Goal: Transaction & Acquisition: Download file/media

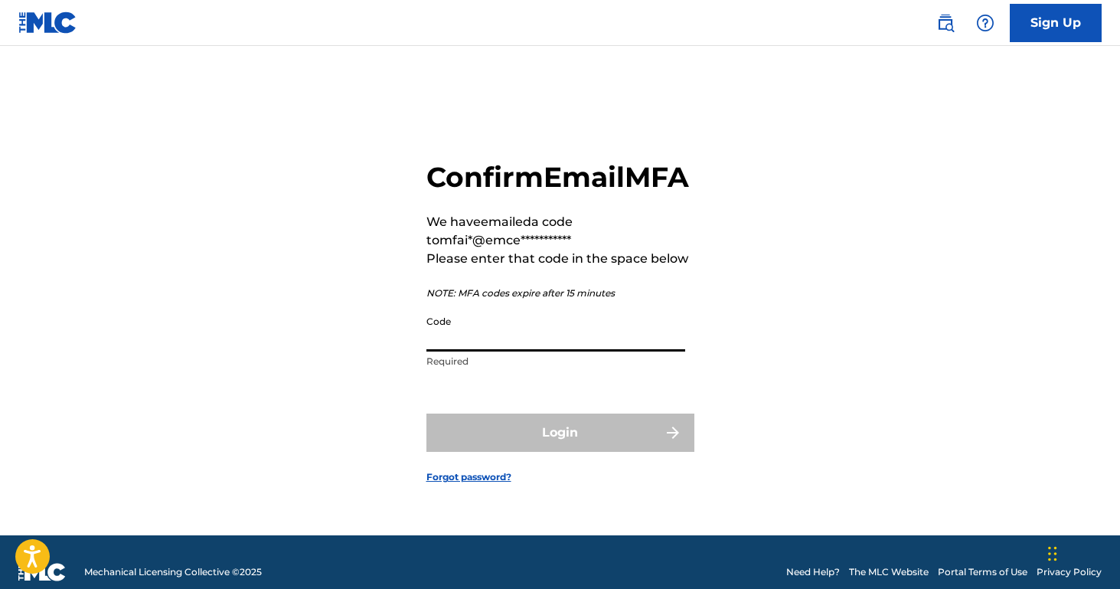
click at [585, 332] on input "Code" at bounding box center [555, 330] width 259 height 44
paste input "814059"
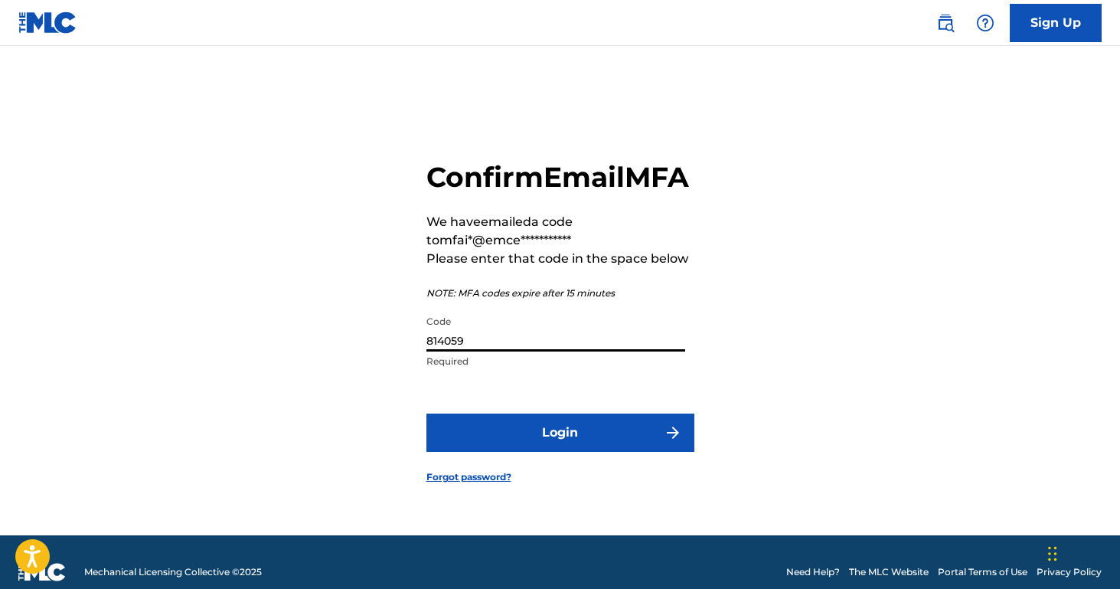
type input "814059"
click at [608, 448] on button "Login" at bounding box center [560, 432] width 268 height 38
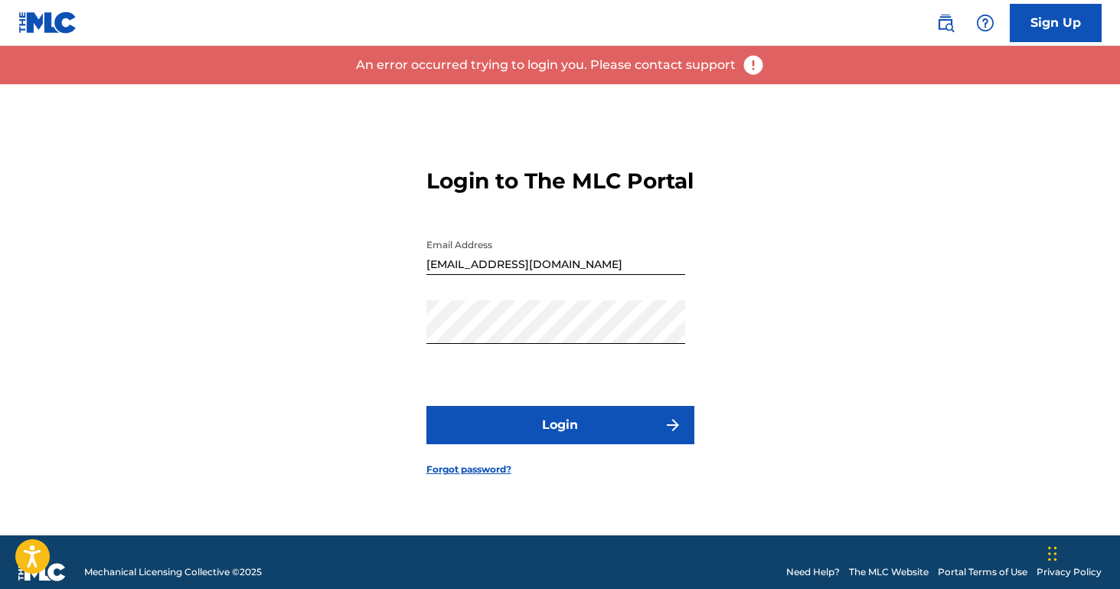
click at [608, 444] on button "Login" at bounding box center [560, 425] width 268 height 38
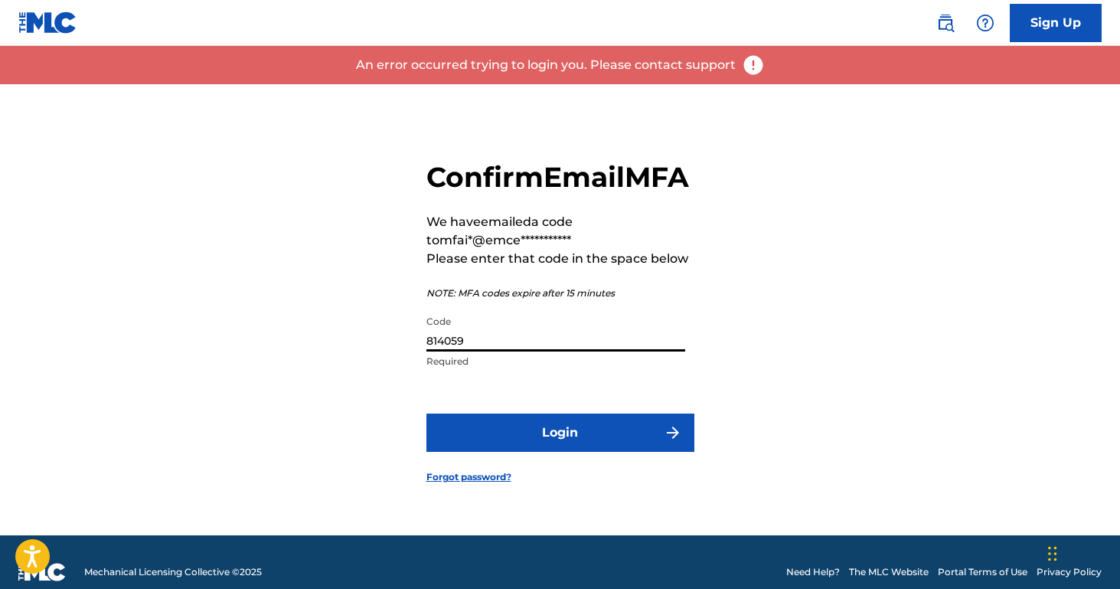
drag, startPoint x: 496, startPoint y: 366, endPoint x: 377, endPoint y: 364, distance: 118.6
click at [377, 364] on div "**********" at bounding box center [559, 309] width 1071 height 451
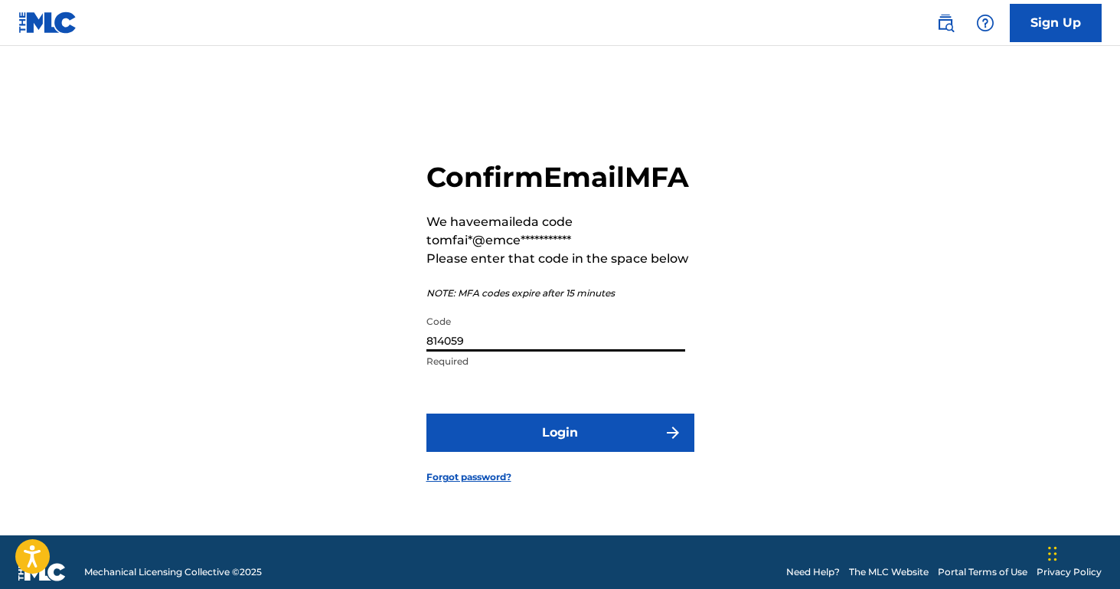
drag, startPoint x: 481, startPoint y: 357, endPoint x: 336, endPoint y: 357, distance: 144.6
click at [336, 357] on div "**********" at bounding box center [559, 309] width 1071 height 451
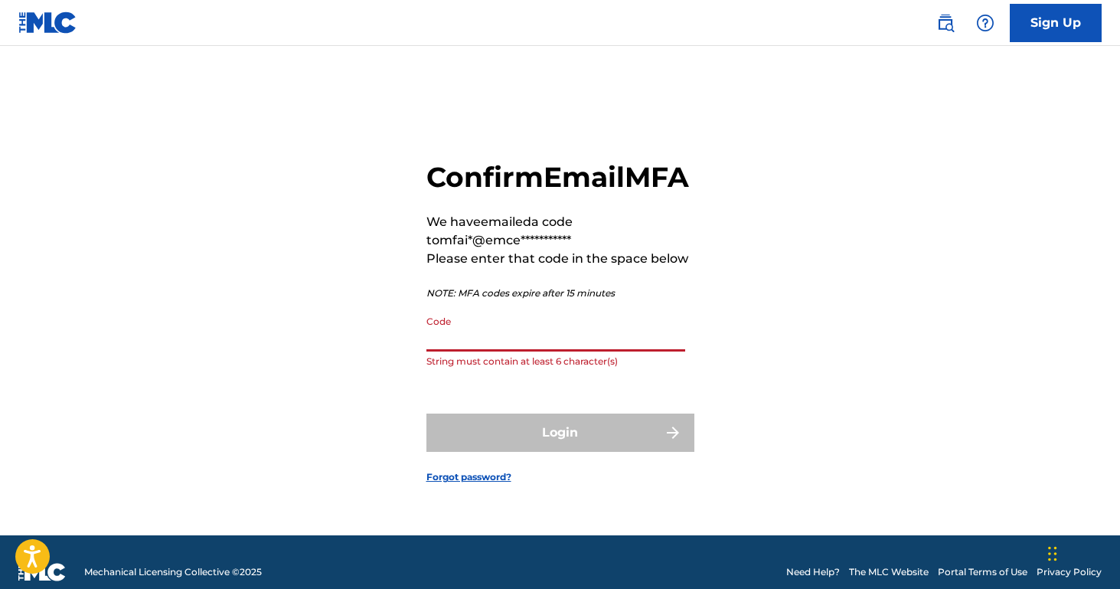
paste input "386096"
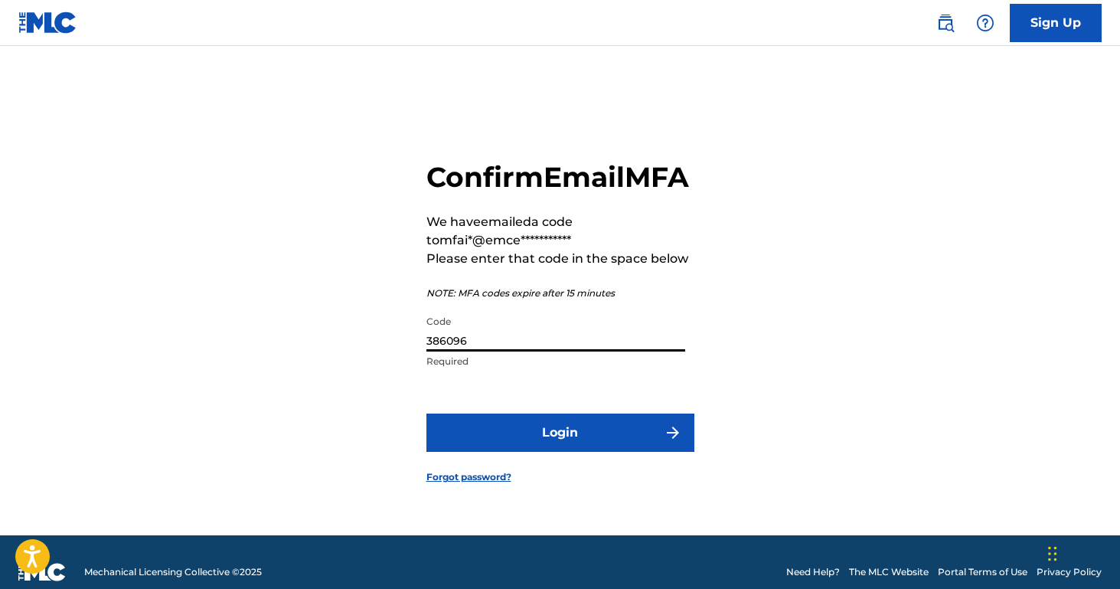
type input "386096"
click at [556, 449] on button "Login" at bounding box center [560, 432] width 268 height 38
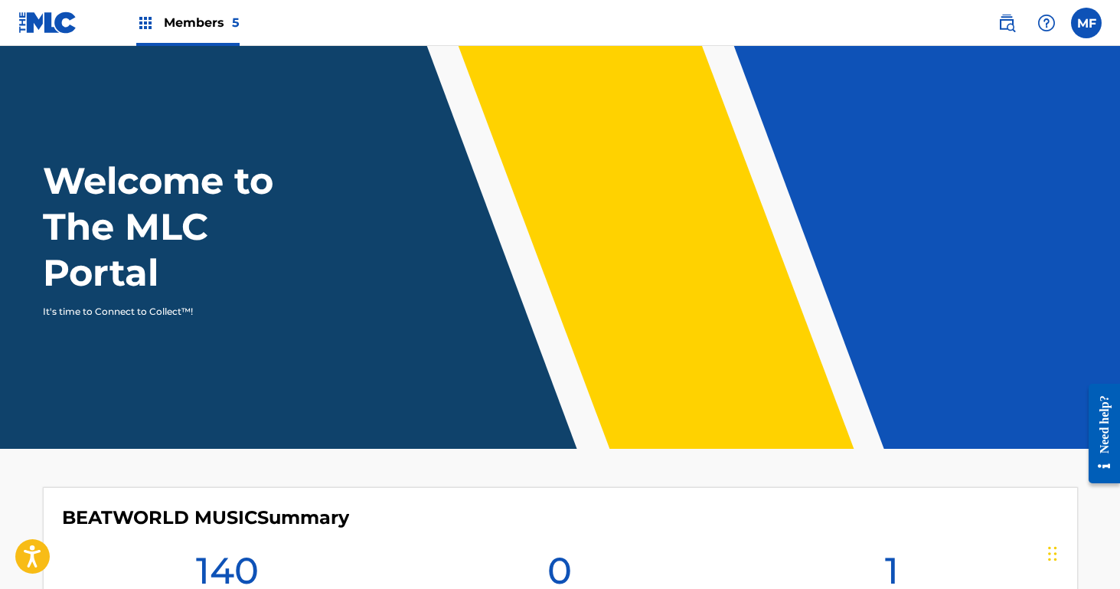
click at [171, 12] on div "Members 5" at bounding box center [187, 22] width 103 height 45
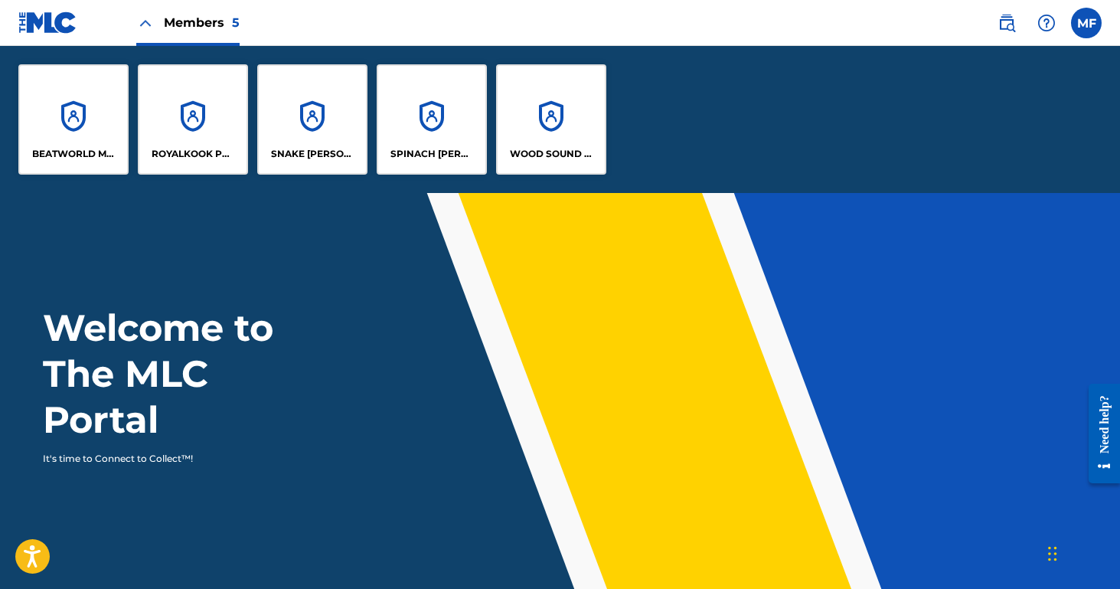
click at [64, 136] on div "BEATWORLD MUSIC" at bounding box center [73, 119] width 110 height 110
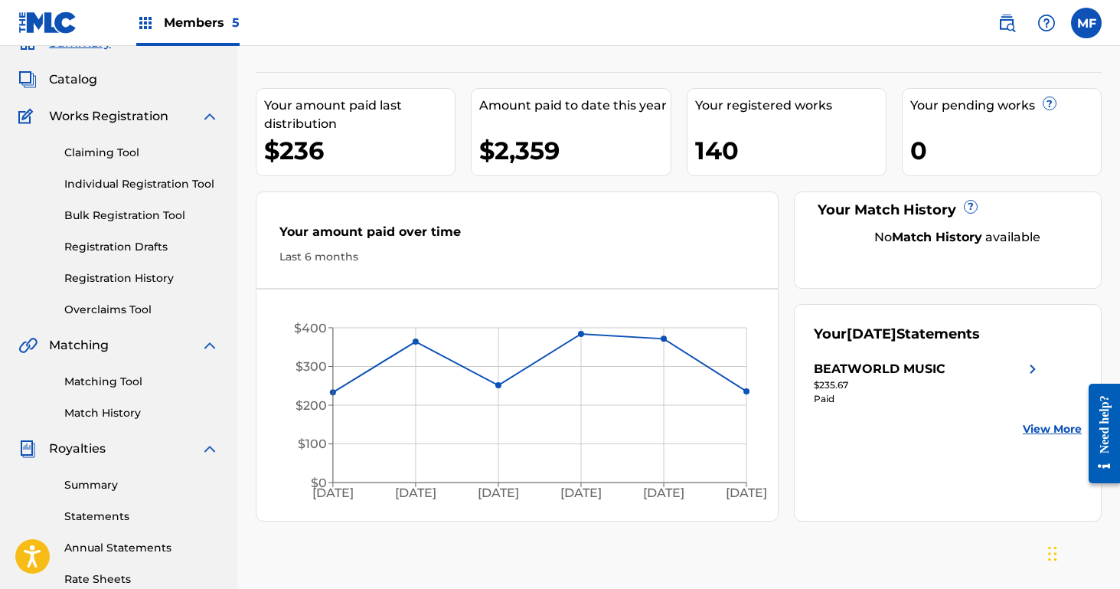
scroll to position [82, 0]
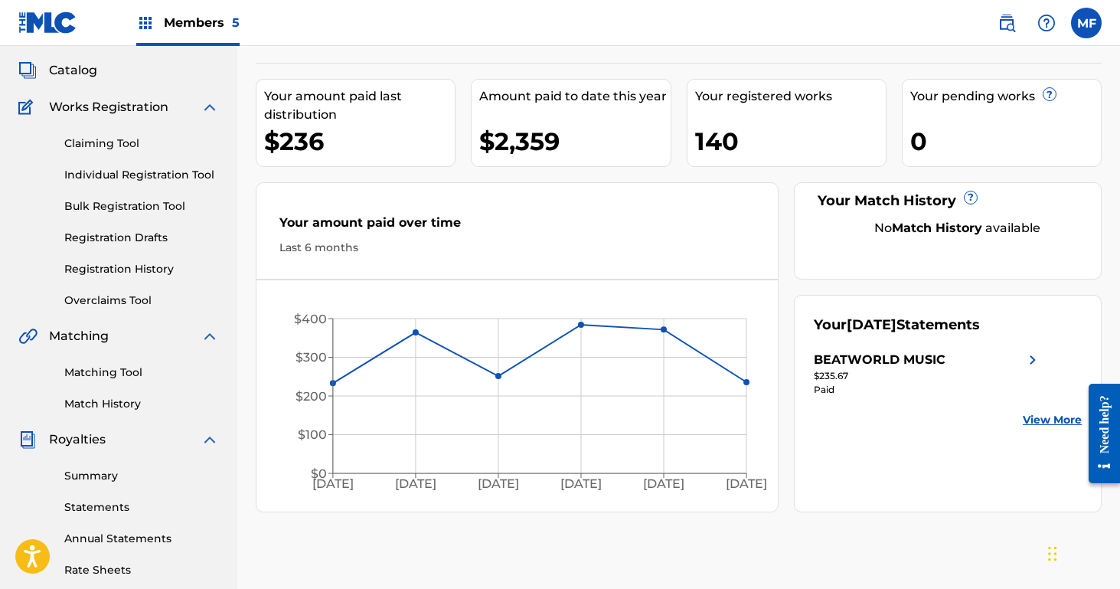
click at [102, 479] on link "Summary" at bounding box center [141, 476] width 155 height 16
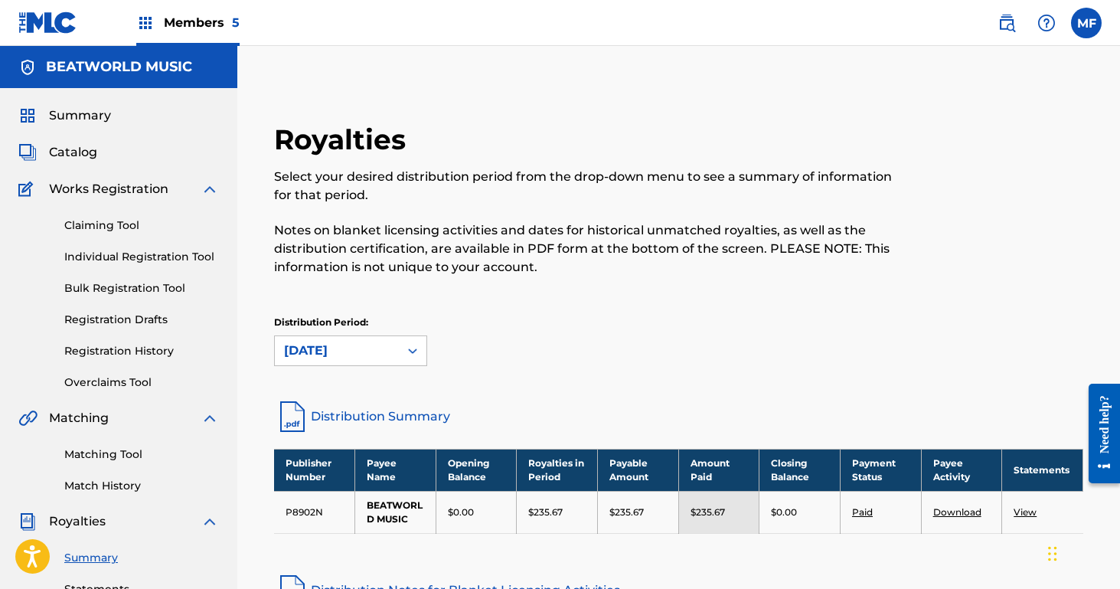
click at [229, 32] on div "Members 5" at bounding box center [187, 22] width 103 height 45
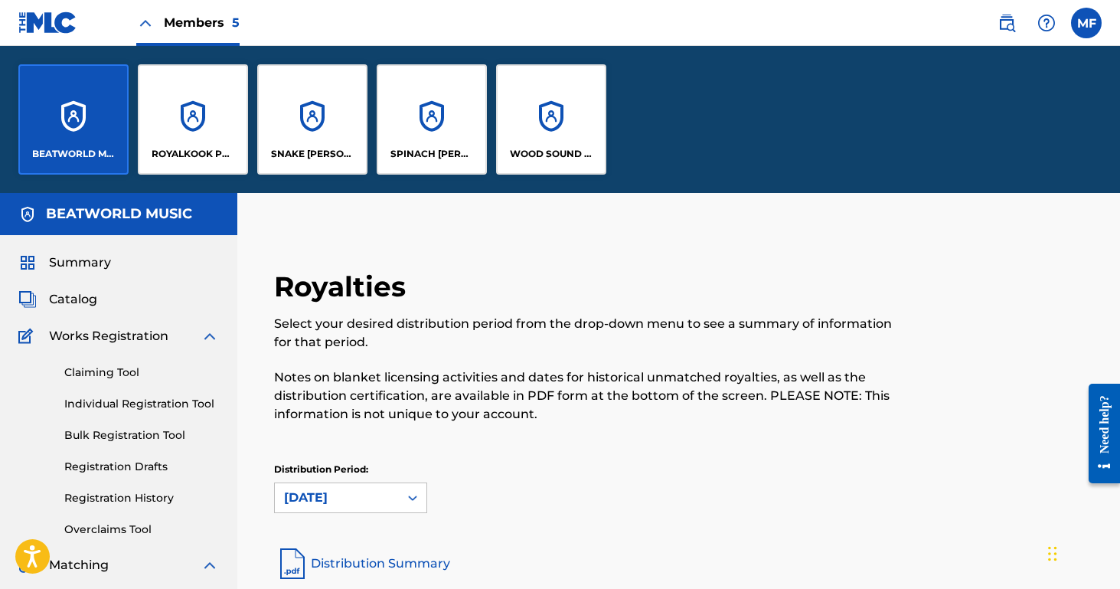
click at [543, 135] on div "WOOD SOUND PUBLISHING" at bounding box center [551, 119] width 110 height 110
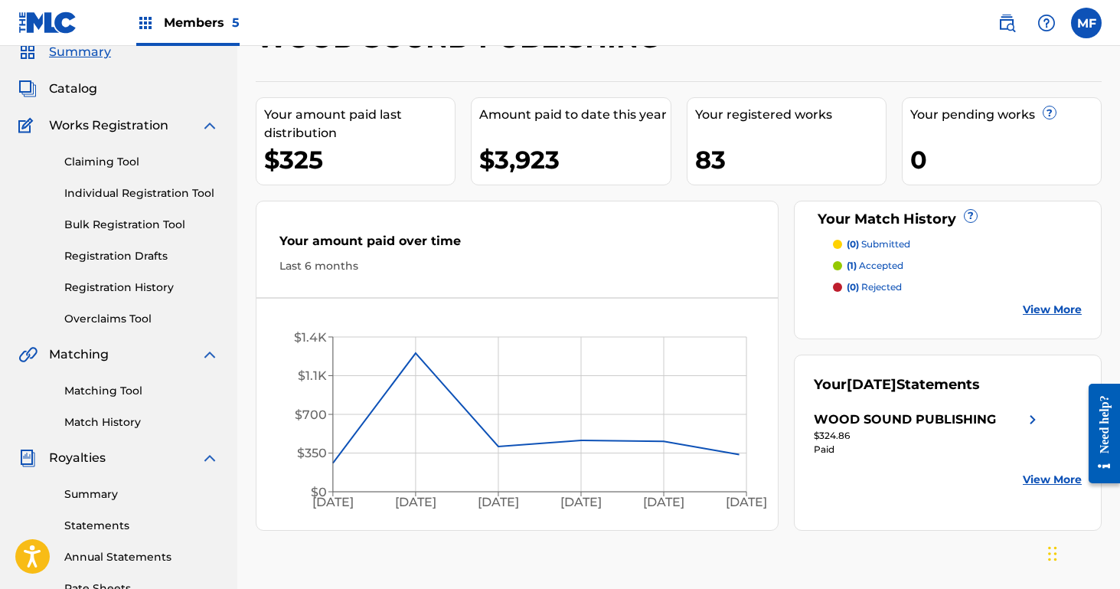
scroll to position [84, 0]
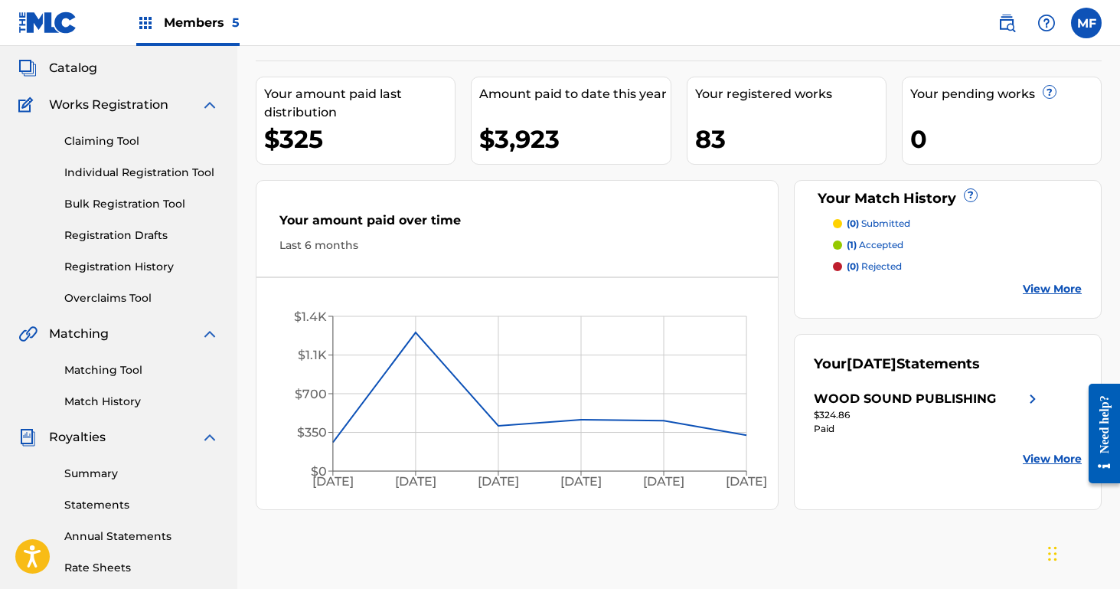
click at [86, 458] on div "Summary Statements Annual Statements Rate Sheets" at bounding box center [118, 510] width 201 height 129
click at [86, 469] on link "Summary" at bounding box center [141, 473] width 155 height 16
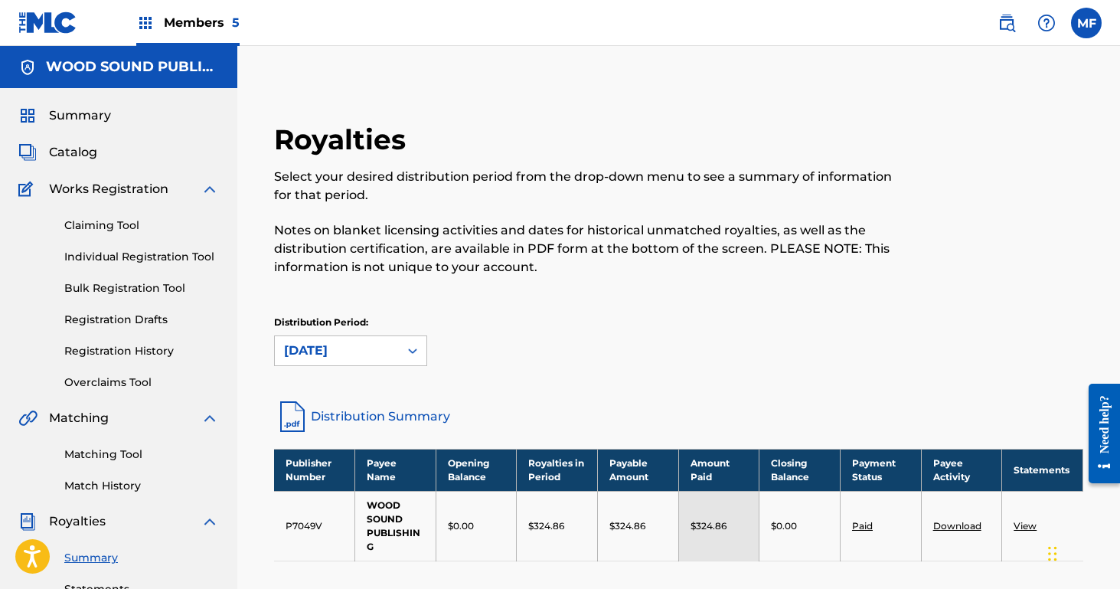
click at [152, 21] on img at bounding box center [145, 23] width 18 height 18
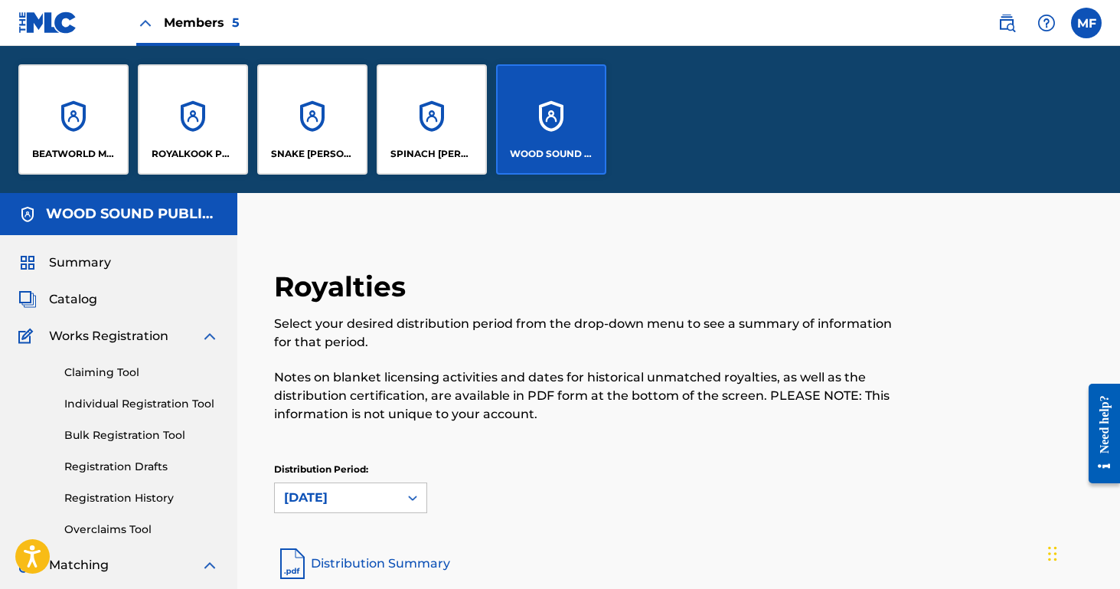
click at [586, 296] on div "Royalties Select your desired distribution period from the drop-down menu to se…" at bounding box center [585, 354] width 623 height 171
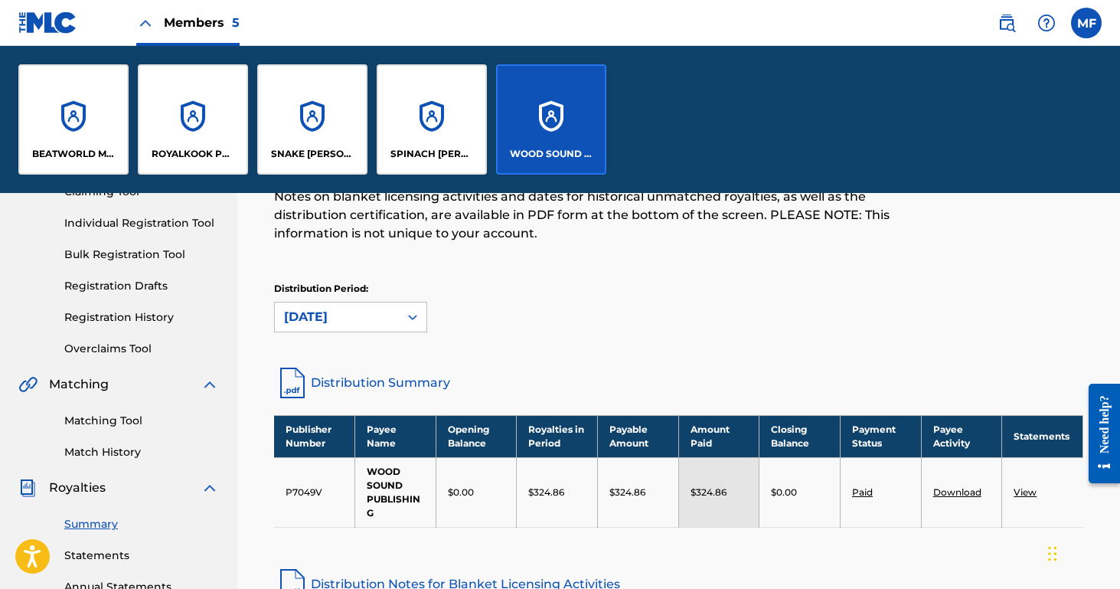
scroll to position [409, 0]
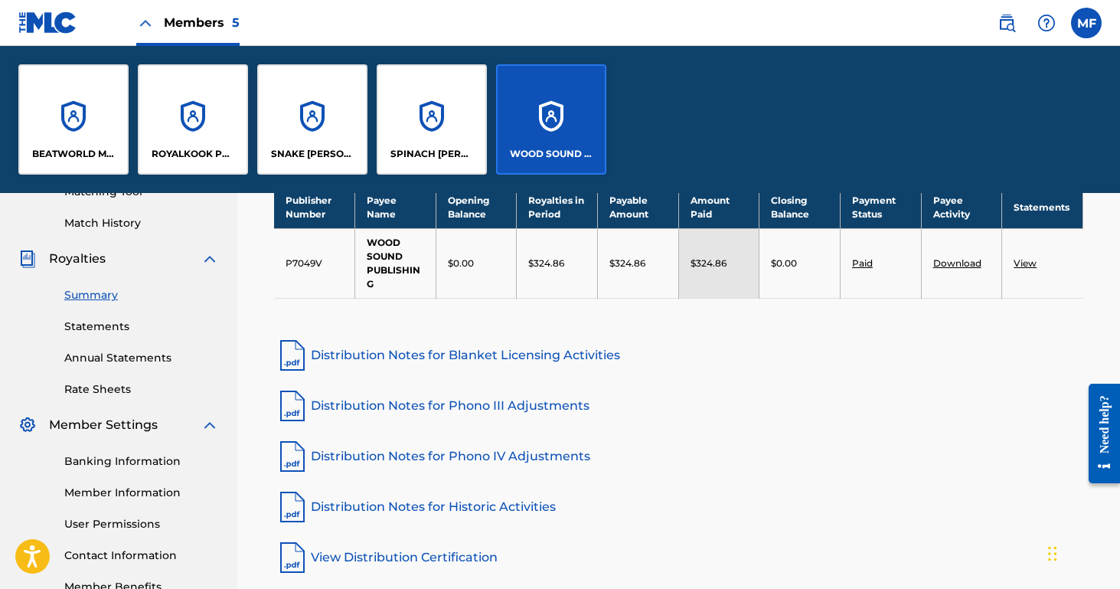
click at [97, 321] on link "Statements" at bounding box center [141, 326] width 155 height 16
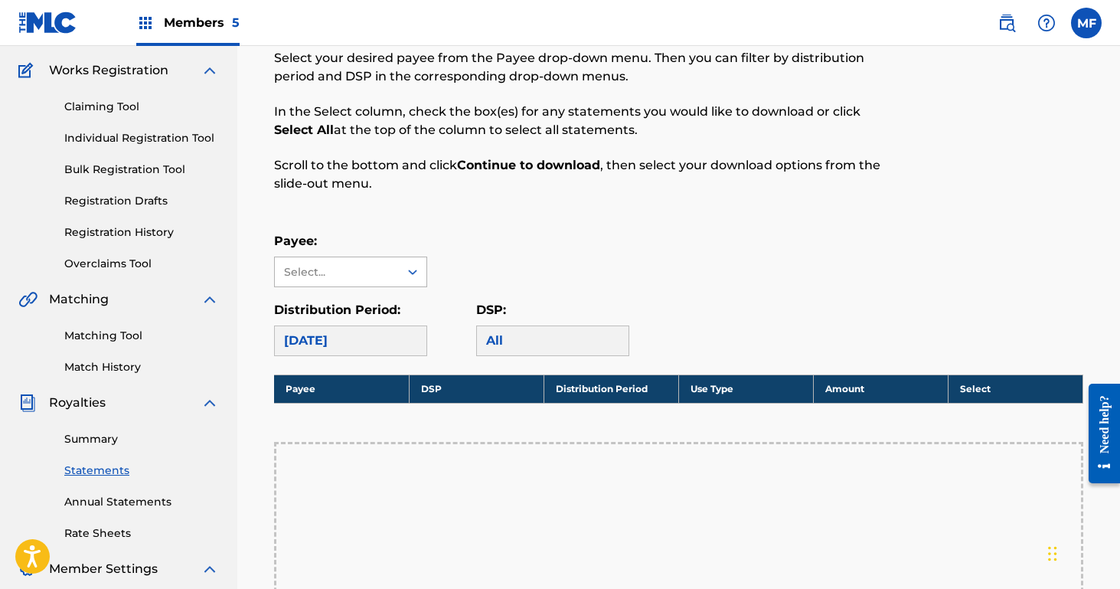
scroll to position [131, 0]
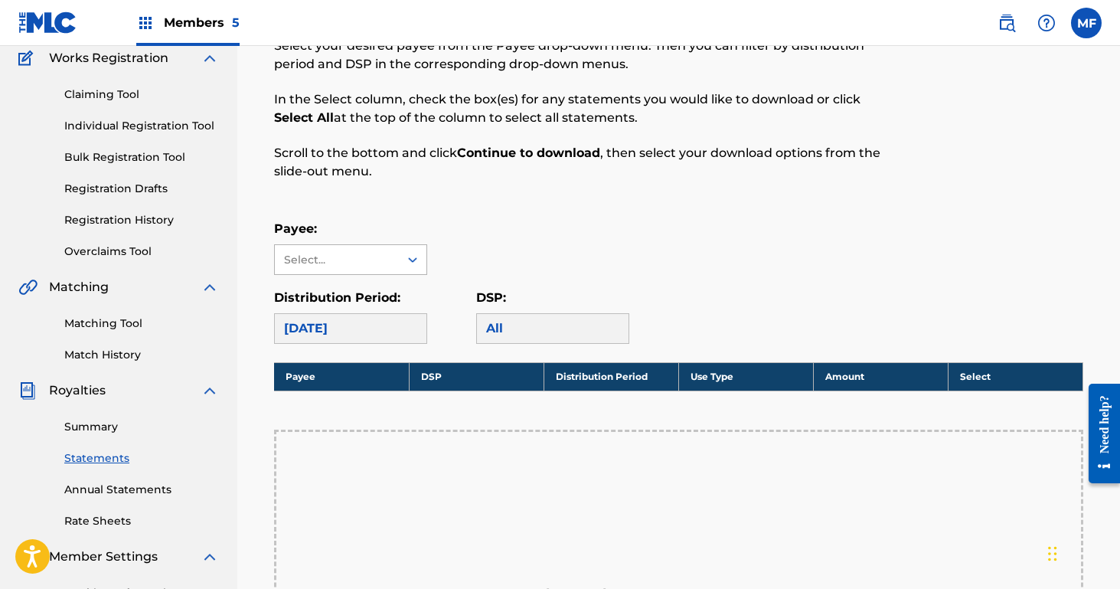
click at [377, 262] on div "Select..." at bounding box center [336, 260] width 104 height 16
click at [360, 302] on div "WOOD SOUND PUBLISHING" at bounding box center [351, 303] width 152 height 57
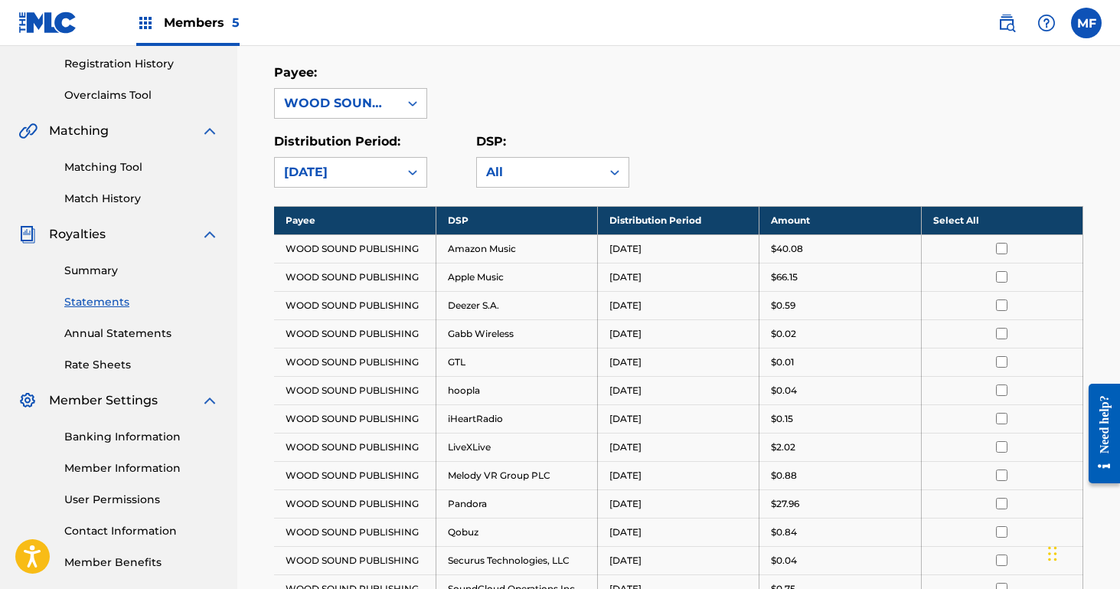
click at [958, 219] on th "Select All" at bounding box center [1001, 220] width 161 height 28
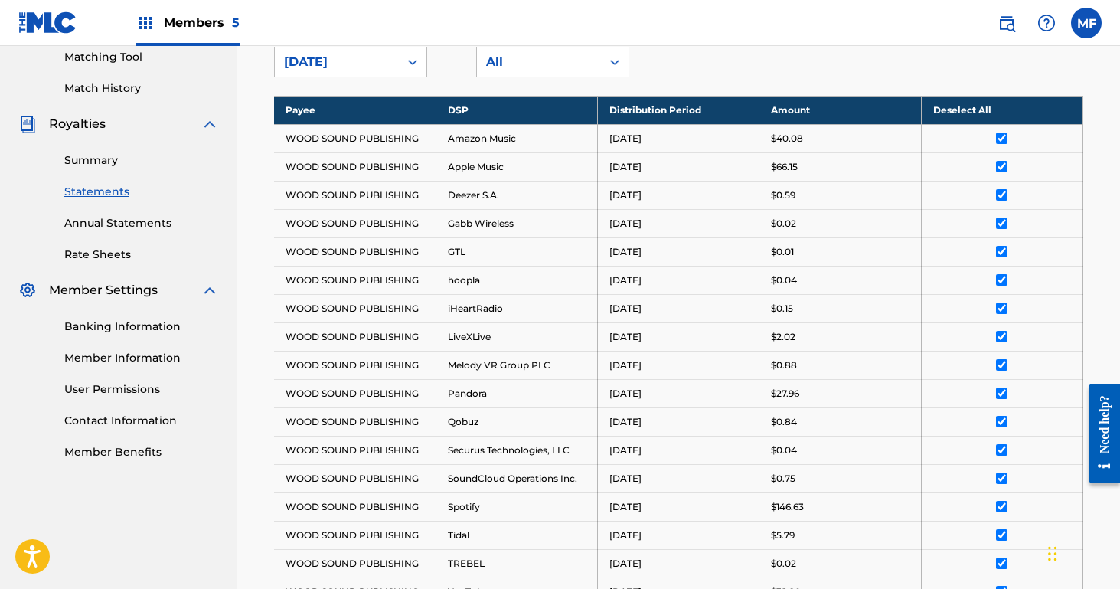
scroll to position [648, 0]
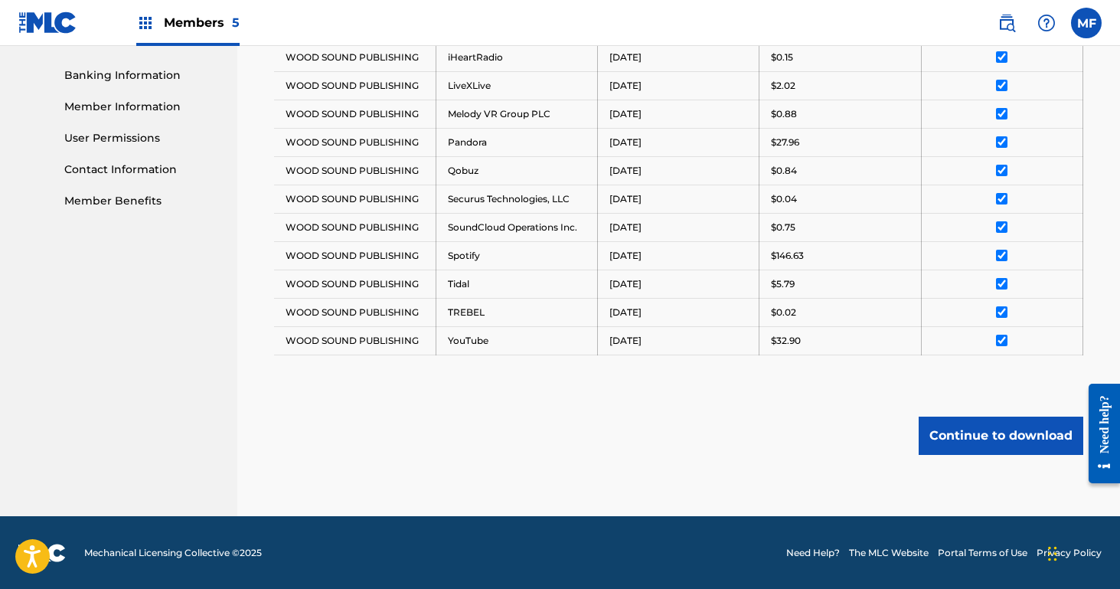
click at [985, 434] on button "Continue to download" at bounding box center [1000, 435] width 165 height 38
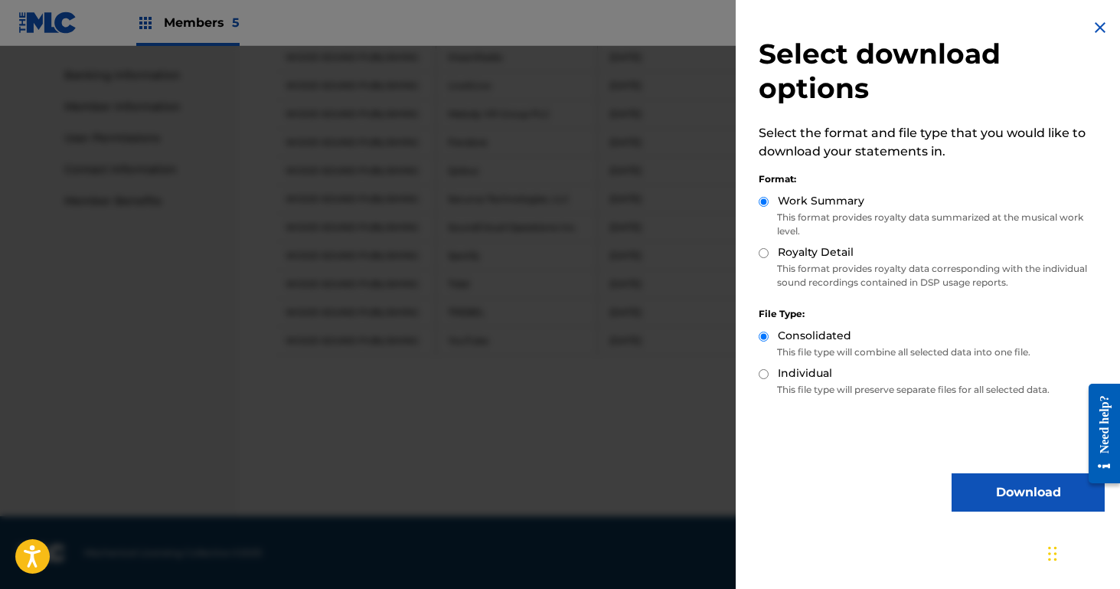
click at [760, 250] on input "Royalty Detail" at bounding box center [763, 253] width 10 height 10
radio input "true"
click at [1002, 494] on button "Download" at bounding box center [1027, 492] width 153 height 38
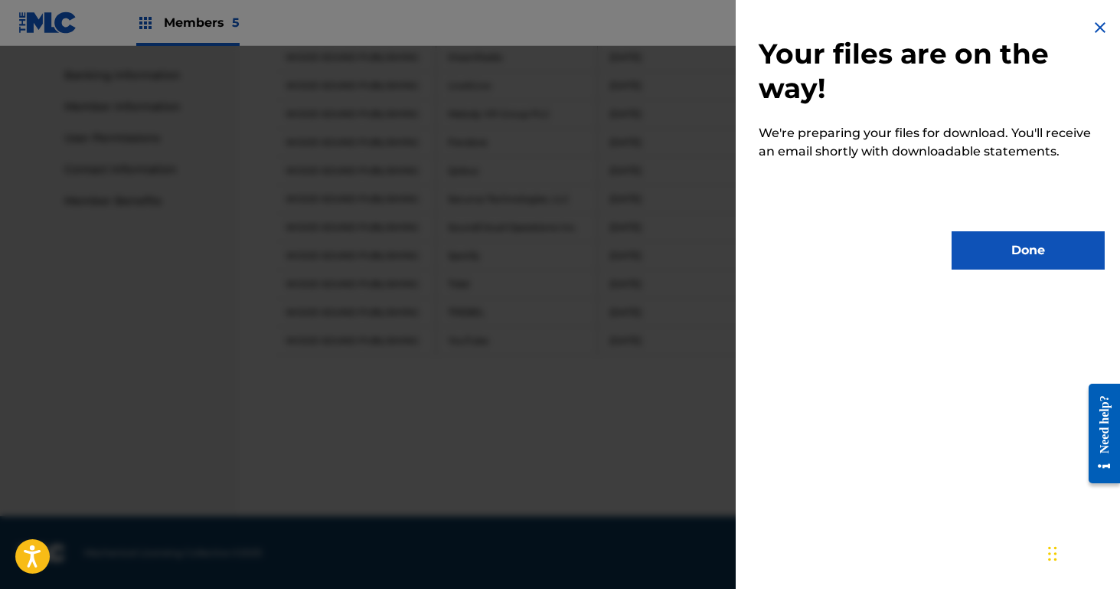
click at [1048, 246] on button "Done" at bounding box center [1027, 250] width 153 height 38
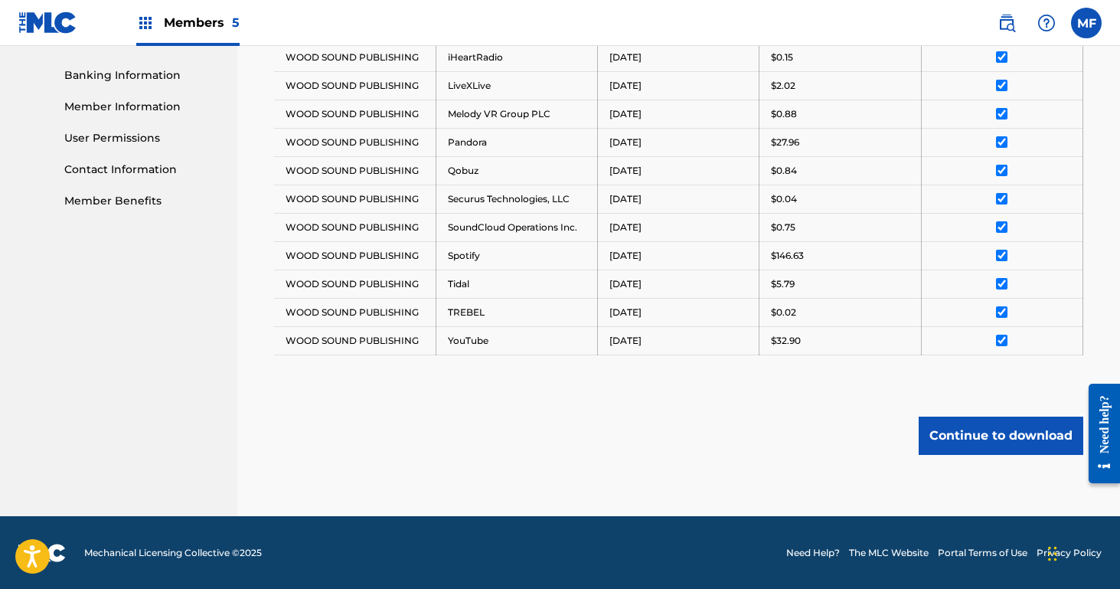
click at [180, 8] on div "Members 5" at bounding box center [187, 22] width 103 height 45
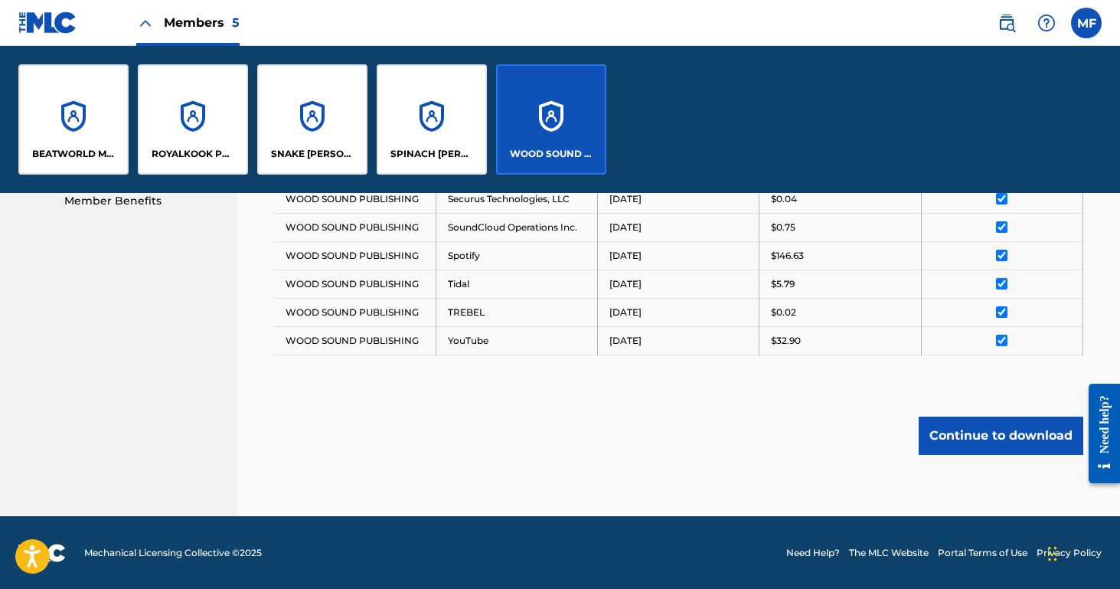
click at [455, 129] on div "SPINACH [PERSON_NAME] MUSIC" at bounding box center [432, 119] width 110 height 110
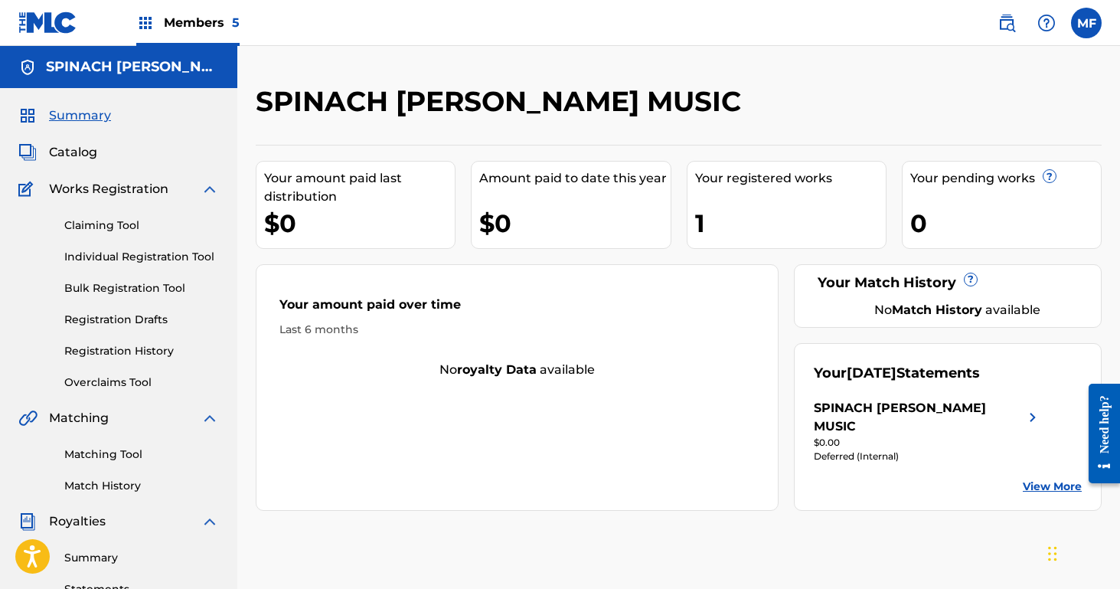
click at [214, 23] on span "Members 5" at bounding box center [202, 23] width 76 height 18
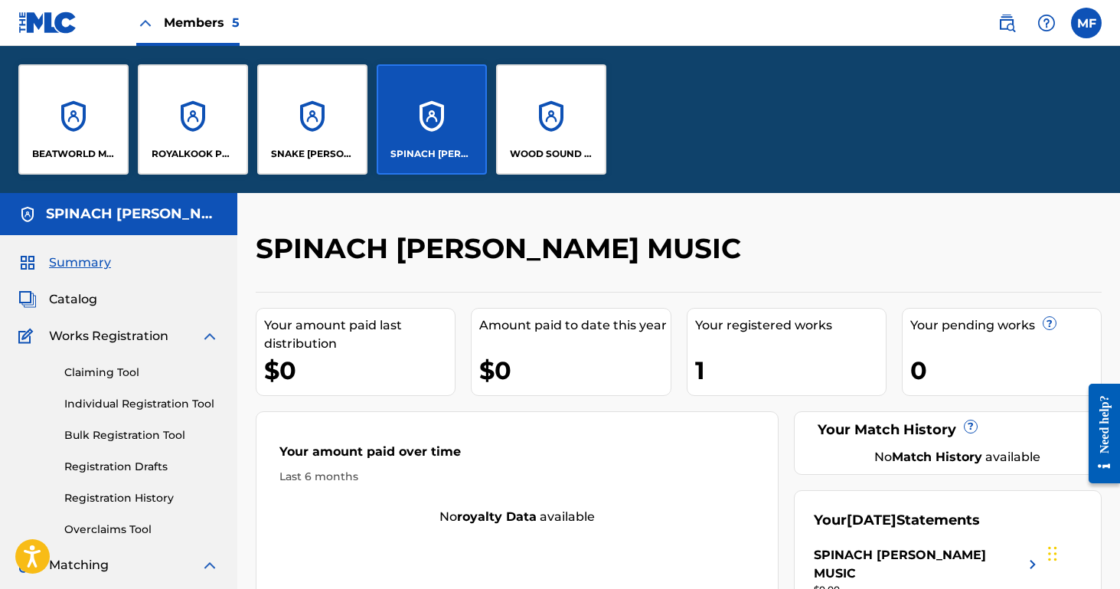
click at [331, 106] on div "SNAKE [PERSON_NAME] MUSIC" at bounding box center [312, 119] width 110 height 110
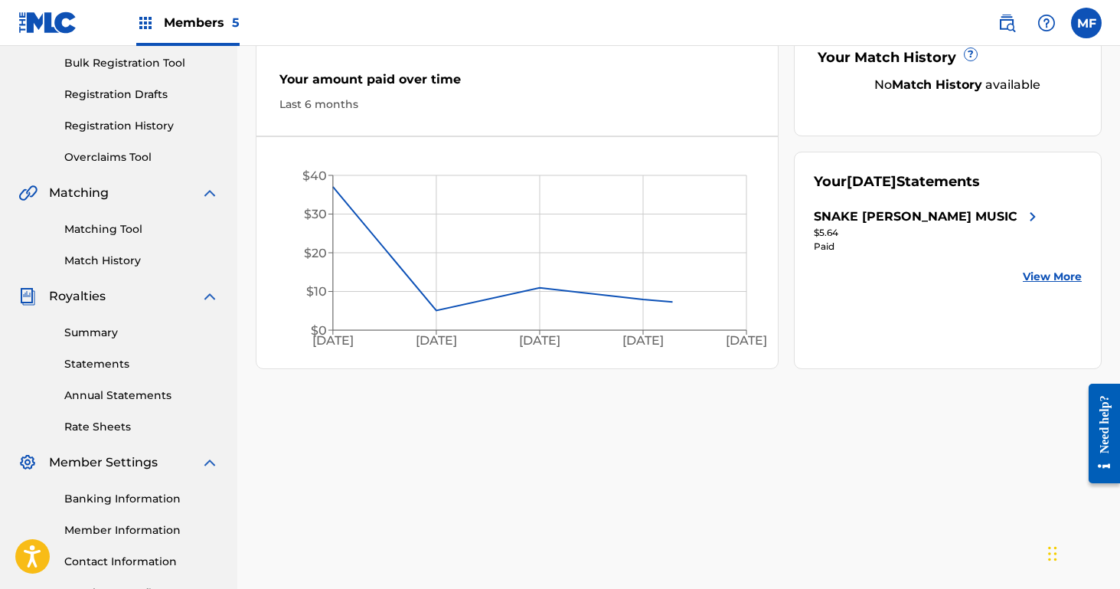
scroll to position [231, 0]
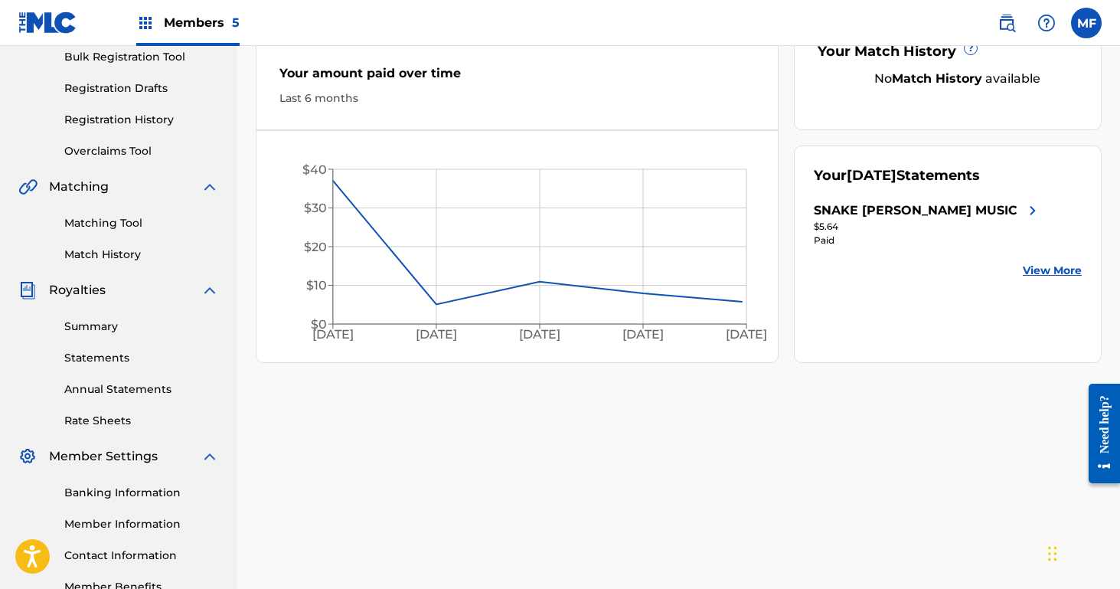
click at [107, 351] on link "Statements" at bounding box center [141, 358] width 155 height 16
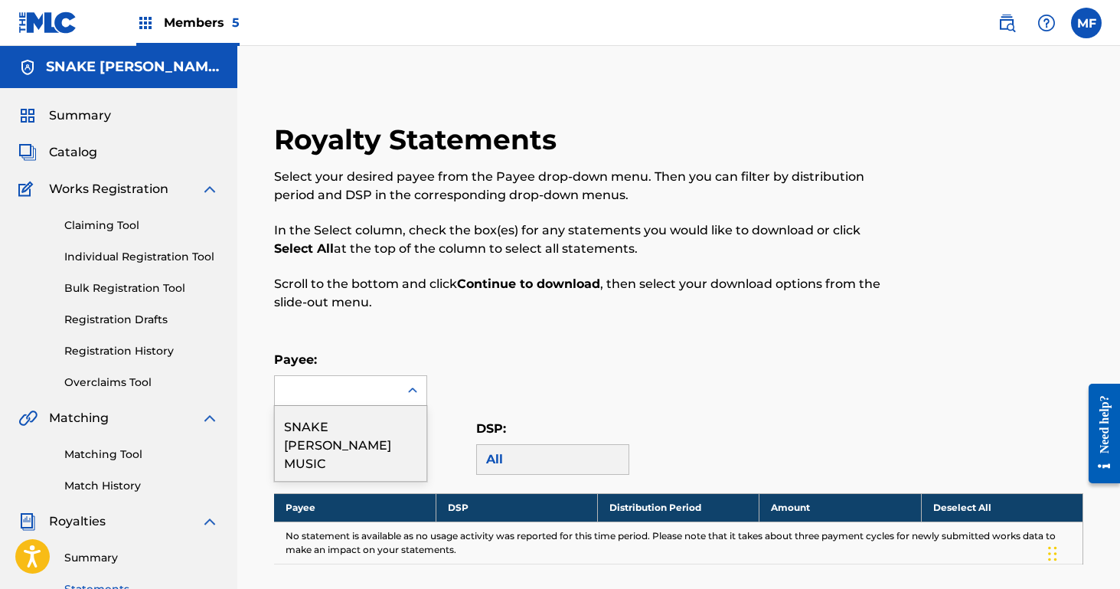
click at [355, 375] on div at bounding box center [350, 390] width 153 height 31
click at [351, 429] on div "SNAKE [PERSON_NAME] MUSIC" at bounding box center [351, 443] width 152 height 75
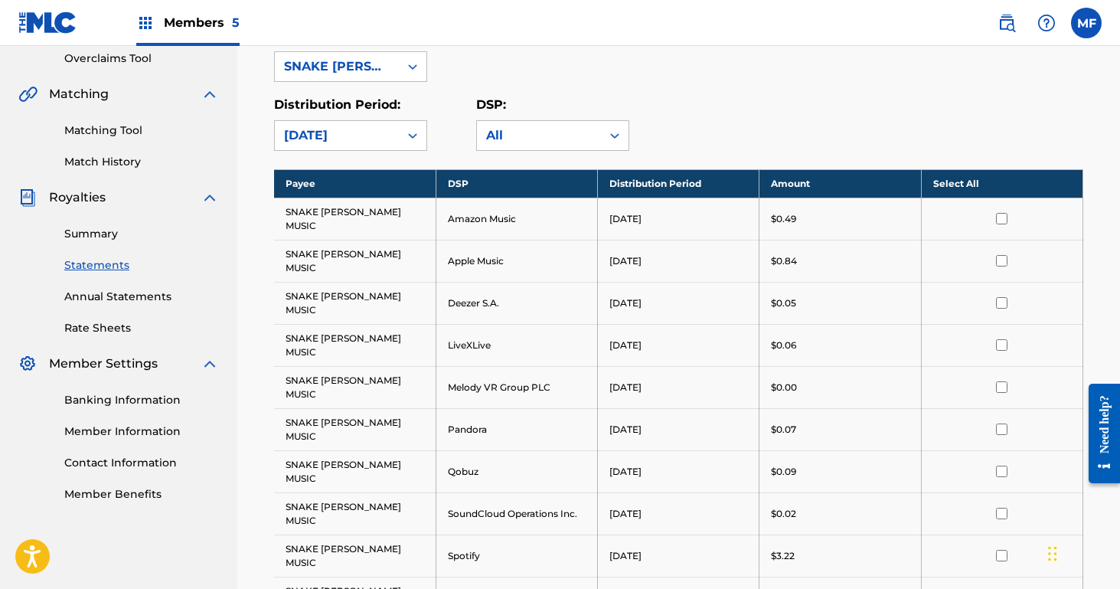
click at [973, 185] on th "Select All" at bounding box center [1001, 183] width 161 height 28
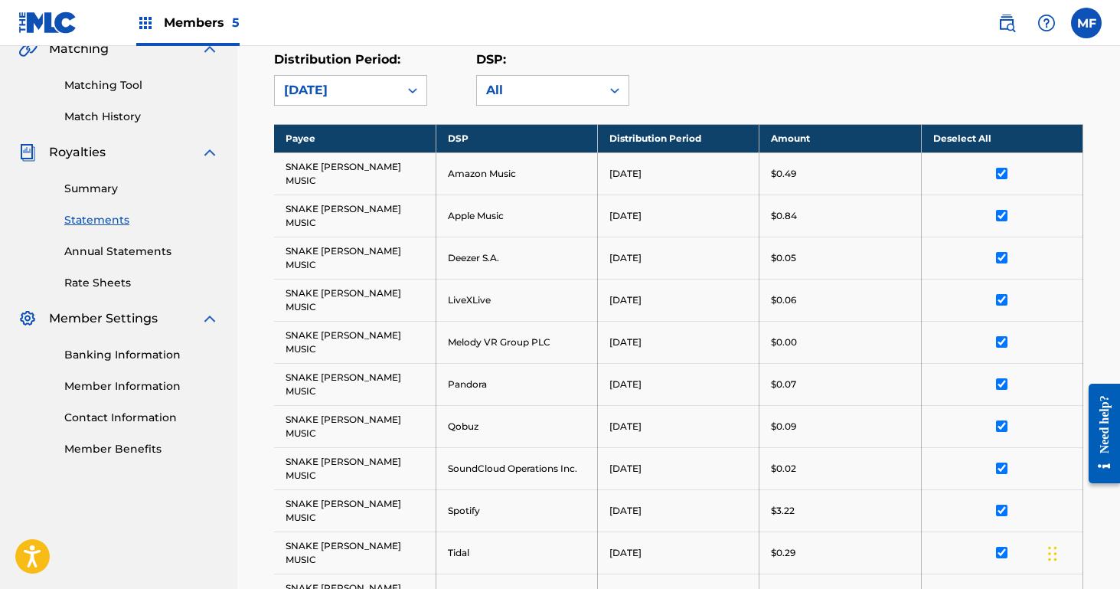
scroll to position [445, 0]
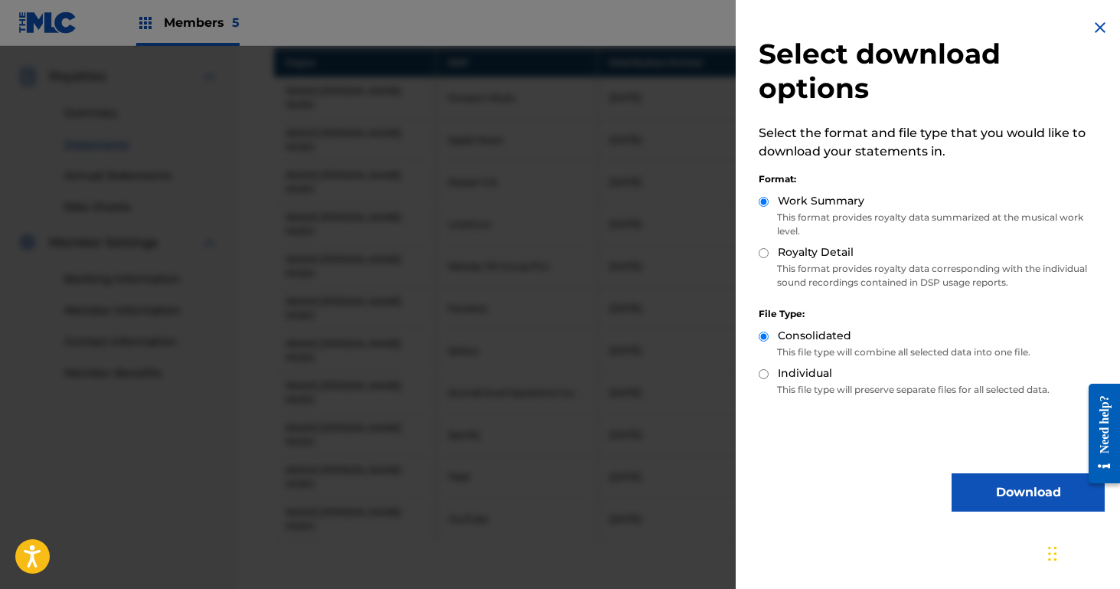
click at [756, 251] on div "Select download options Select the format and file type that you would like to …" at bounding box center [931, 265] width 392 height 530
click at [764, 250] on input "Royalty Detail" at bounding box center [763, 253] width 10 height 10
radio input "true"
click at [1025, 484] on button "Download" at bounding box center [1027, 492] width 153 height 38
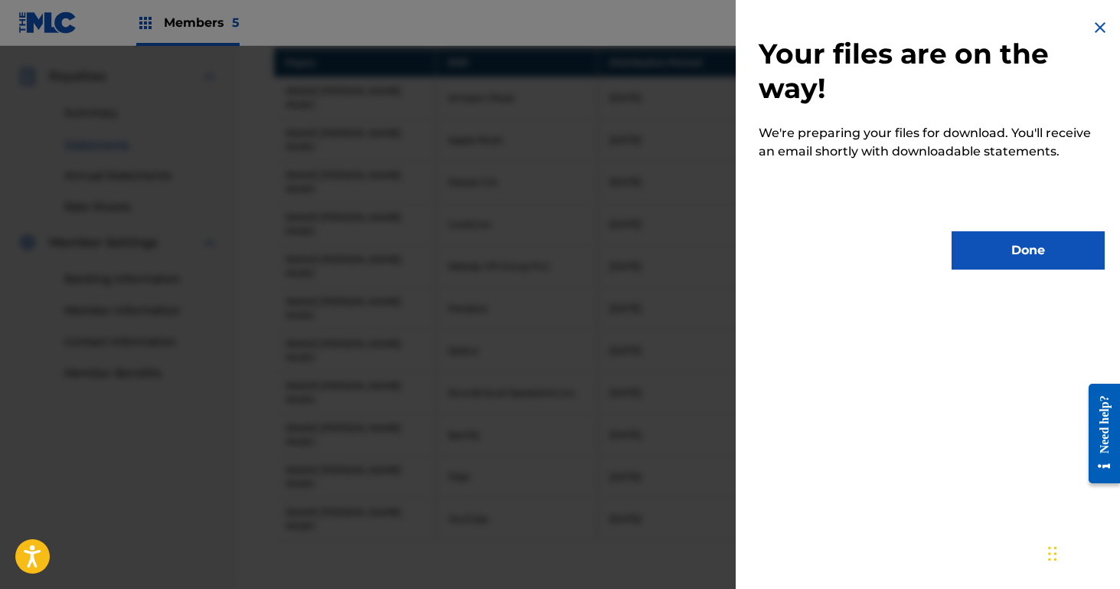
click at [1009, 244] on button "Done" at bounding box center [1027, 250] width 153 height 38
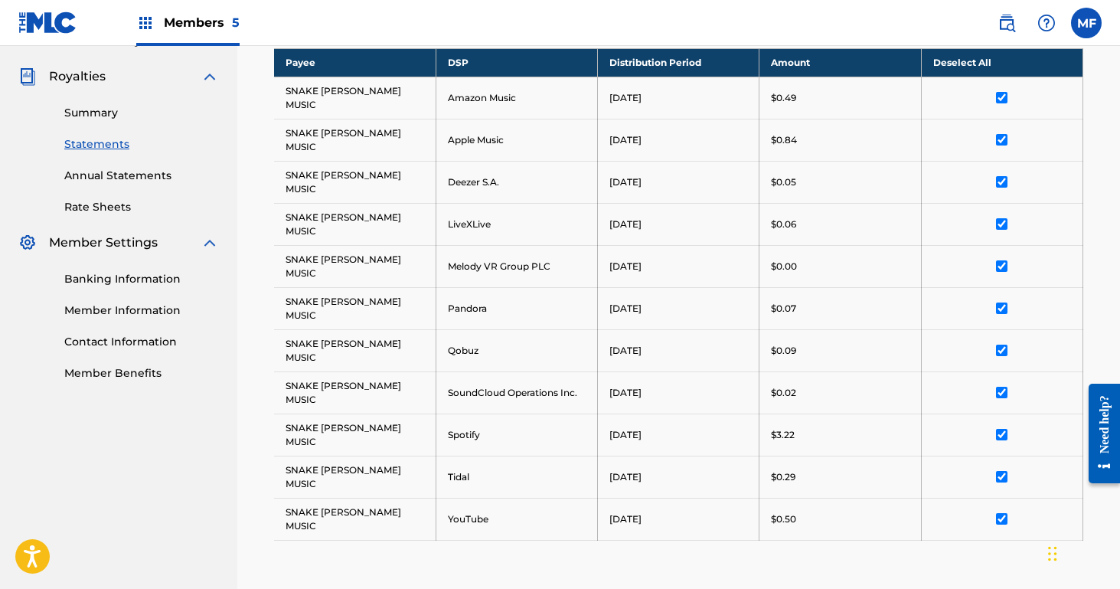
click at [194, 17] on span "Members 5" at bounding box center [202, 23] width 76 height 18
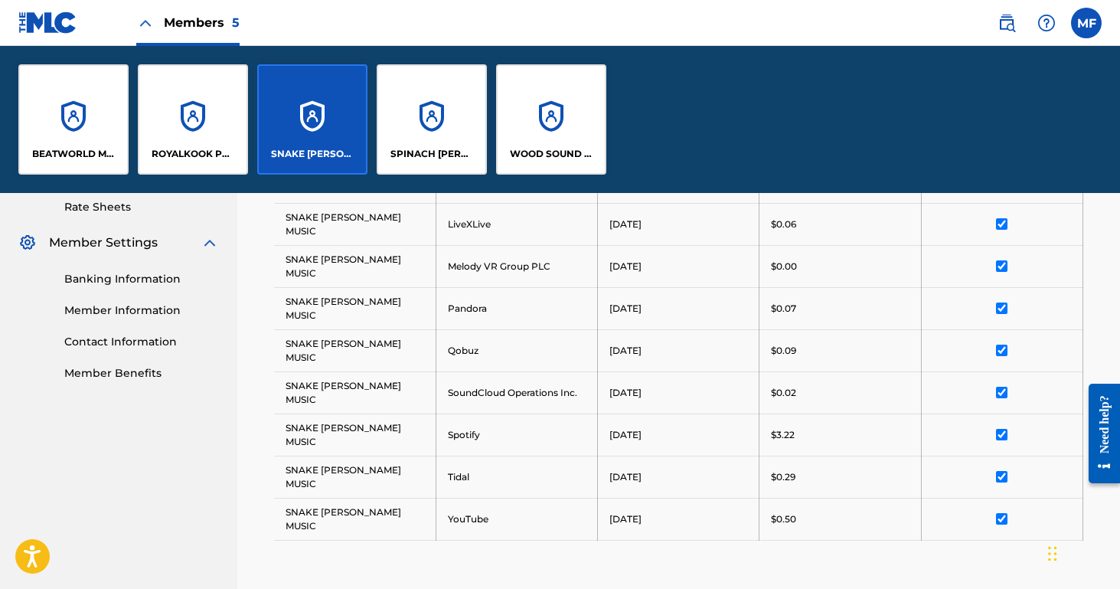
click at [214, 125] on div "ROYALKOOK PUBLISHING" at bounding box center [193, 119] width 110 height 110
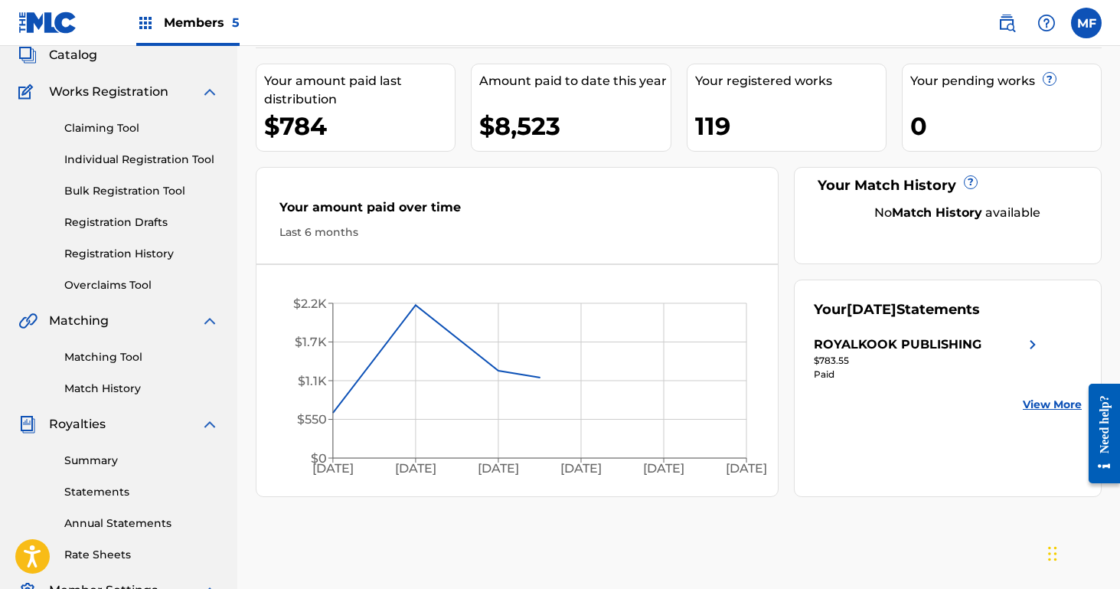
scroll to position [108, 0]
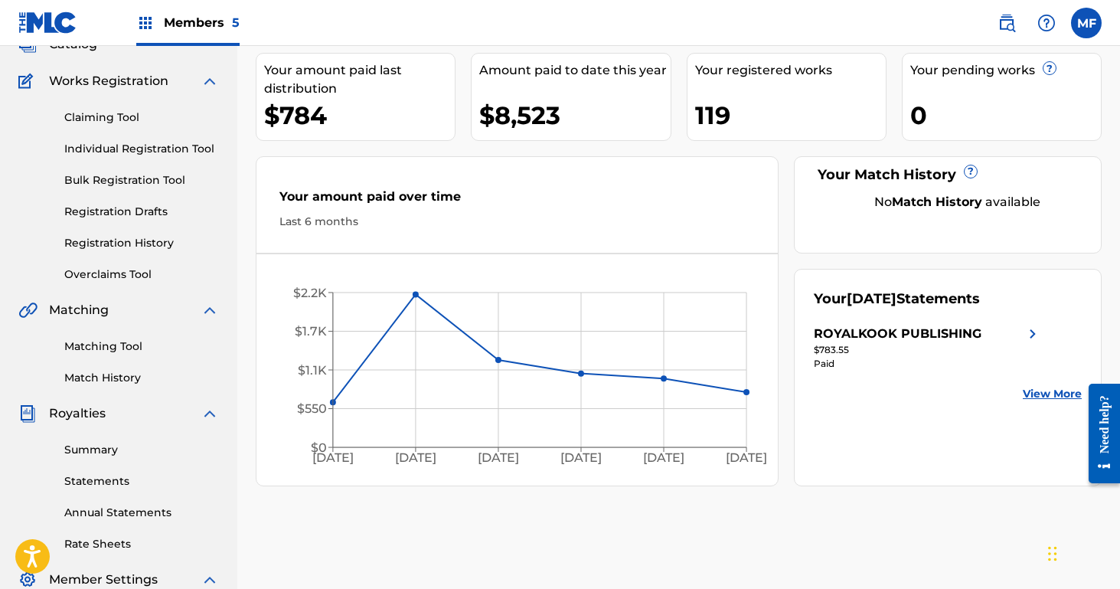
click at [96, 484] on link "Statements" at bounding box center [141, 481] width 155 height 16
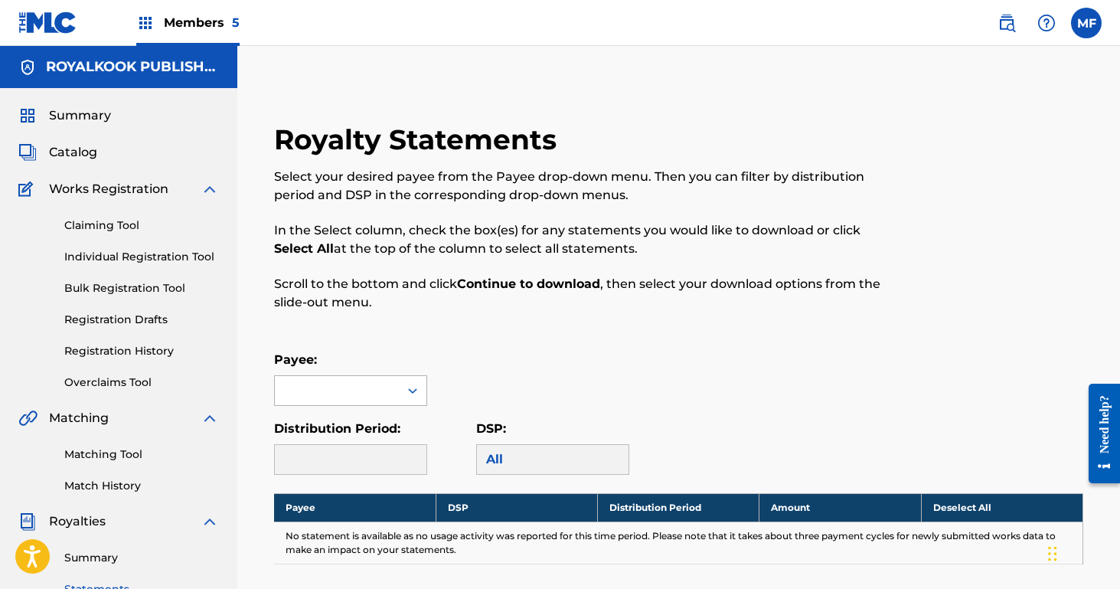
click at [312, 404] on div at bounding box center [337, 390] width 124 height 29
click at [326, 435] on div "ROYALKOOK PUBLISHING" at bounding box center [351, 434] width 152 height 57
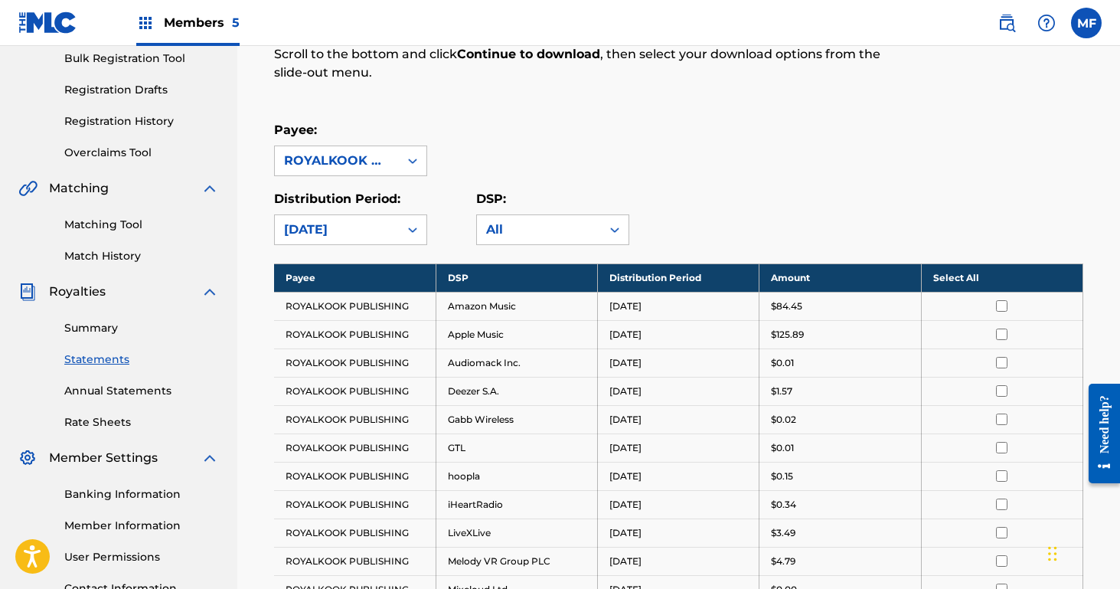
click at [960, 272] on th "Select All" at bounding box center [1001, 277] width 161 height 28
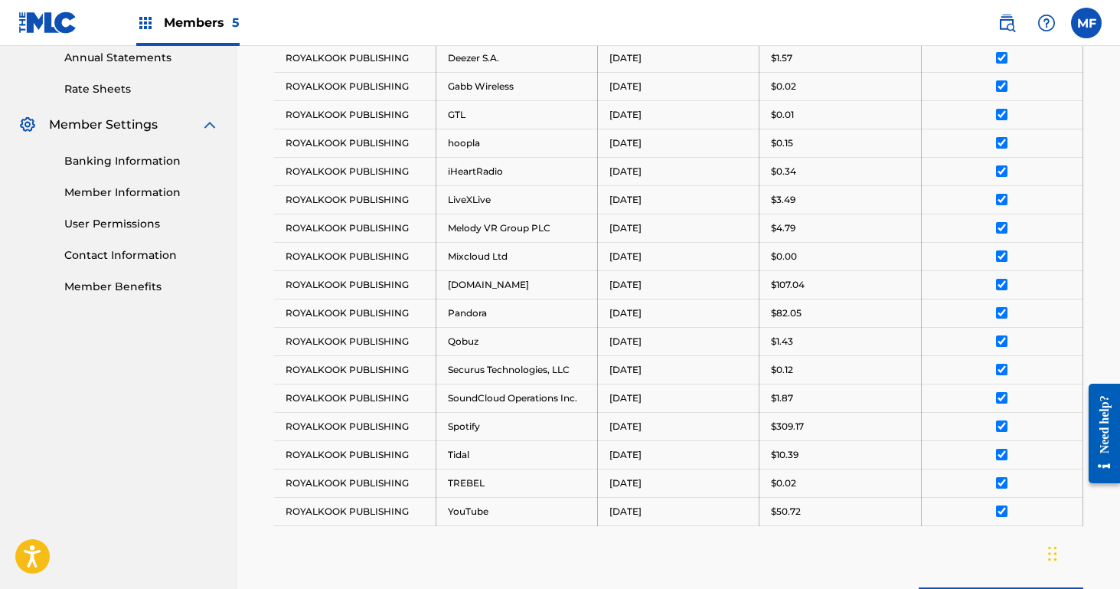
scroll to position [699, 0]
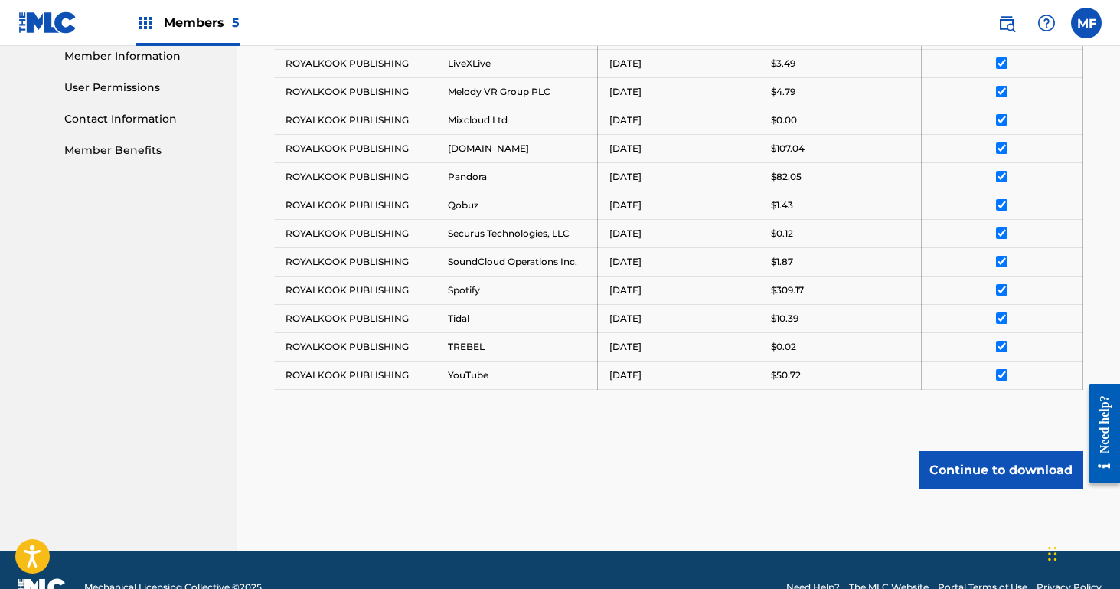
click at [991, 471] on button "Continue to download" at bounding box center [1000, 470] width 165 height 38
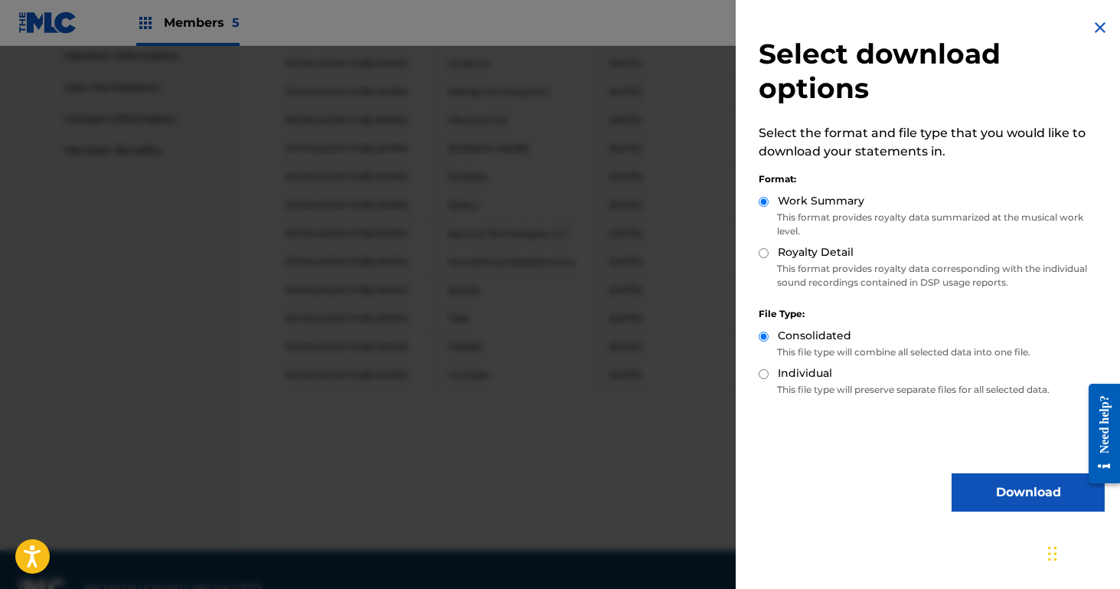
click at [763, 254] on input "Royalty Detail" at bounding box center [763, 253] width 10 height 10
radio input "true"
click at [1039, 489] on button "Download" at bounding box center [1027, 492] width 153 height 38
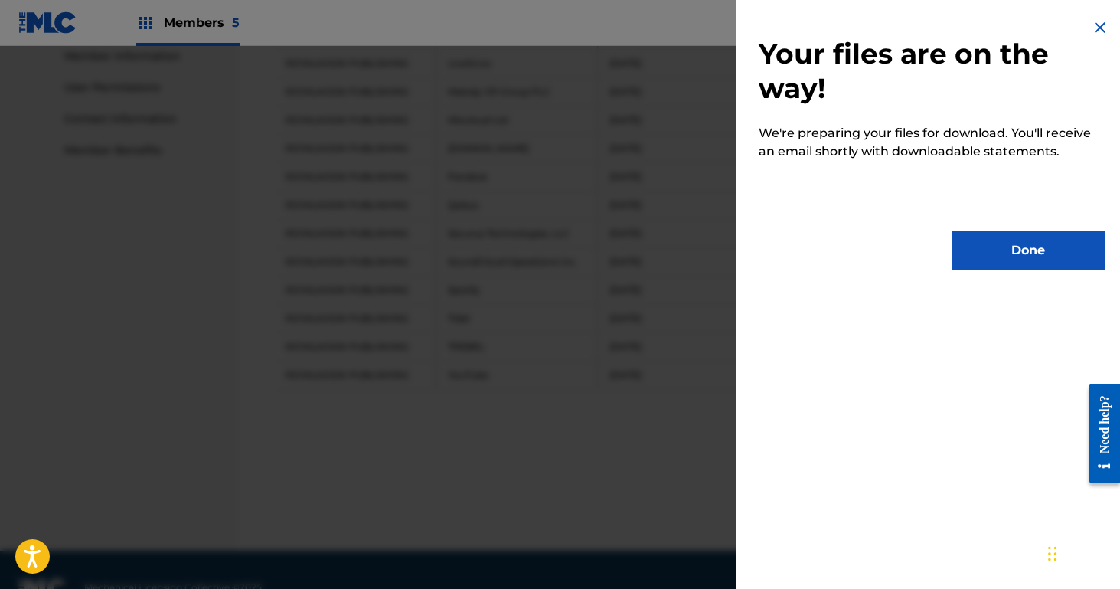
click at [1031, 249] on button "Done" at bounding box center [1027, 250] width 153 height 38
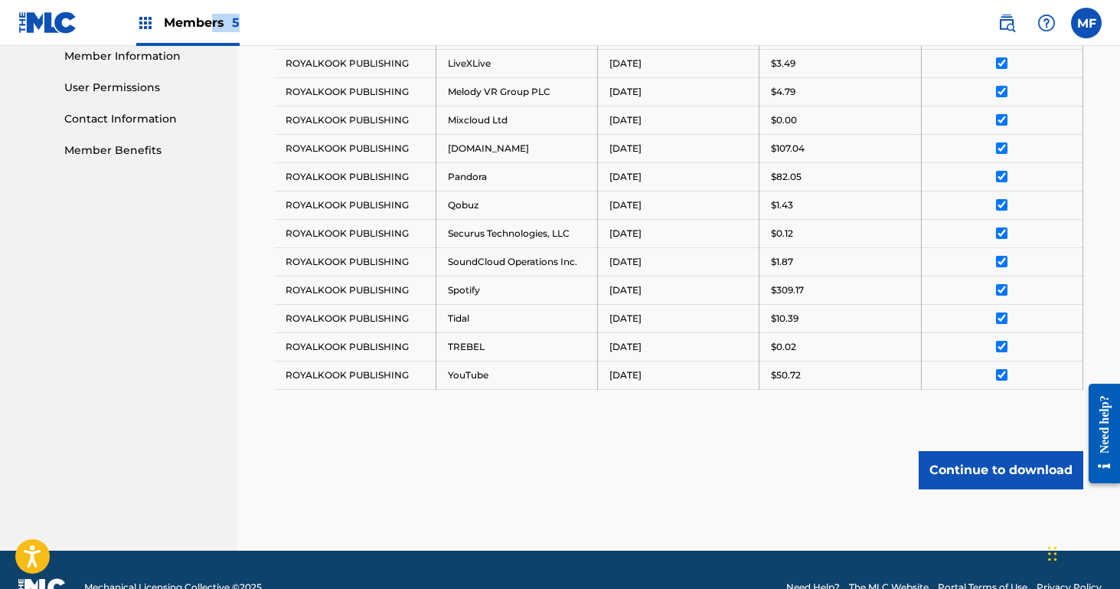
click at [211, 31] on div "Members 5" at bounding box center [187, 22] width 103 height 45
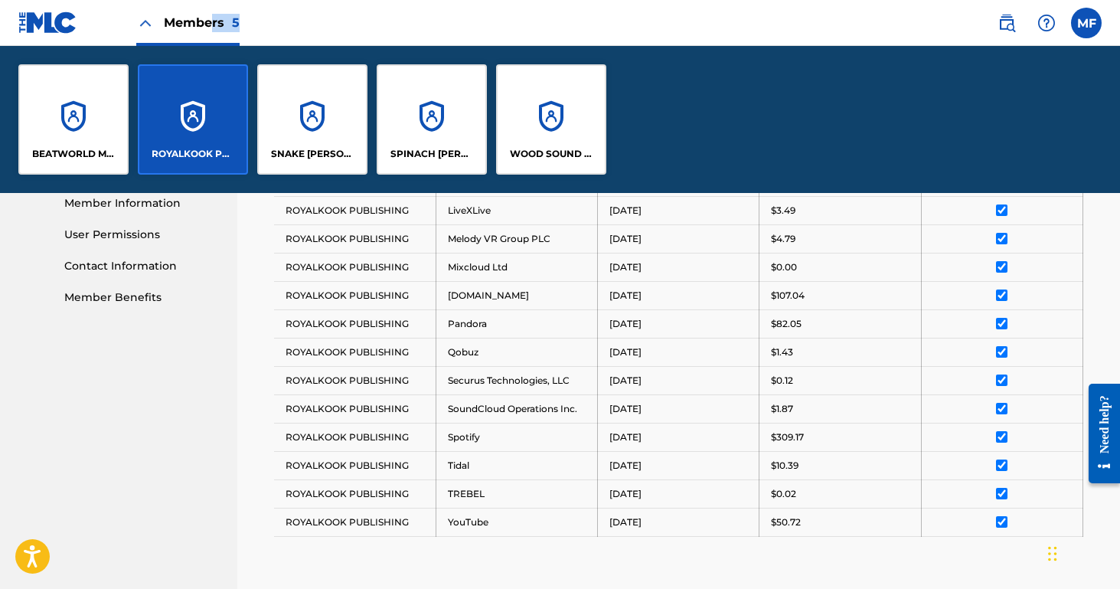
scroll to position [846, 0]
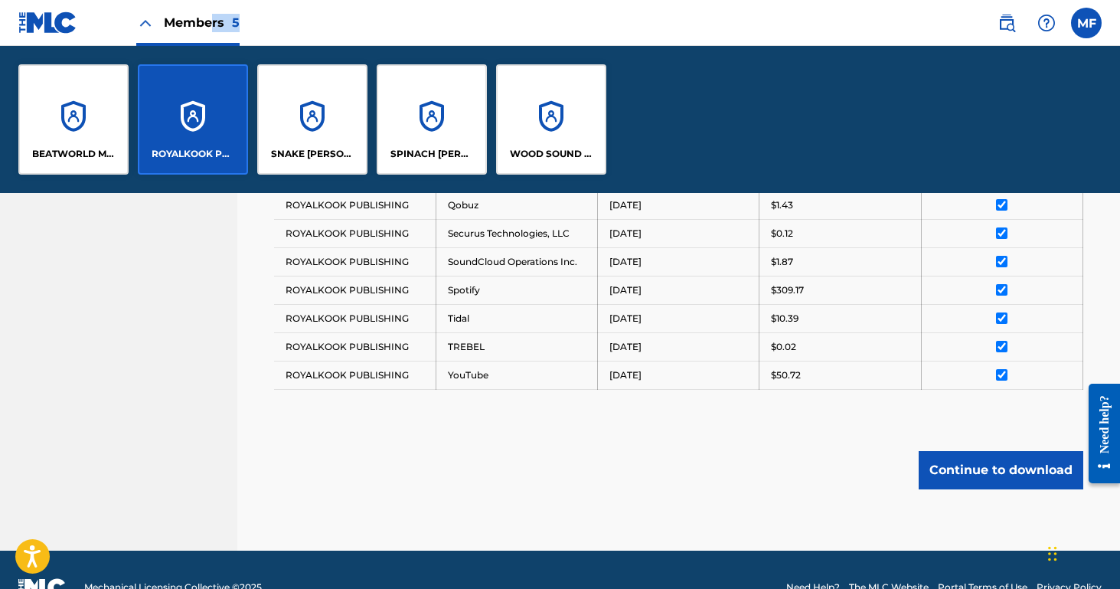
click at [95, 139] on div "BEATWORLD MUSIC" at bounding box center [73, 119] width 110 height 110
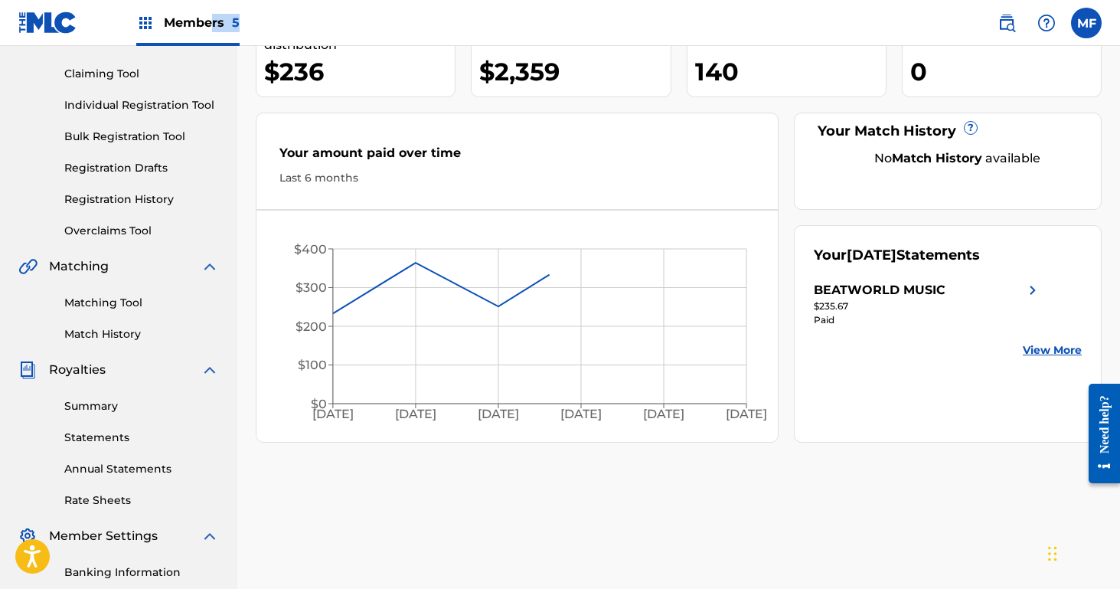
scroll to position [211, 0]
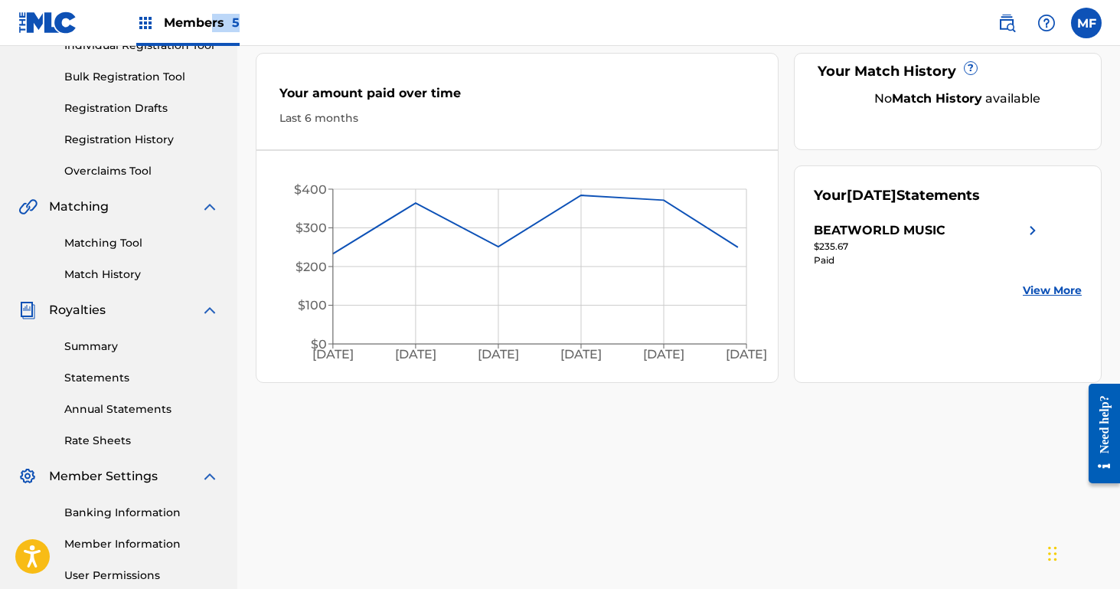
click at [100, 383] on link "Statements" at bounding box center [141, 378] width 155 height 16
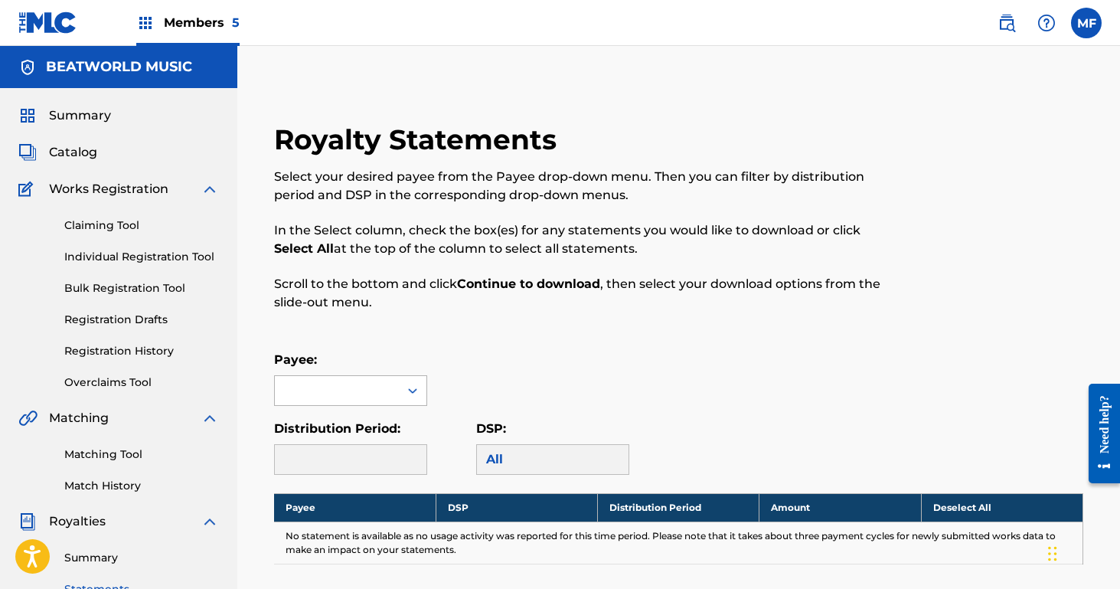
click at [352, 386] on div at bounding box center [337, 390] width 124 height 29
click at [352, 426] on div "BEATWORLD MUSIC" at bounding box center [351, 425] width 152 height 38
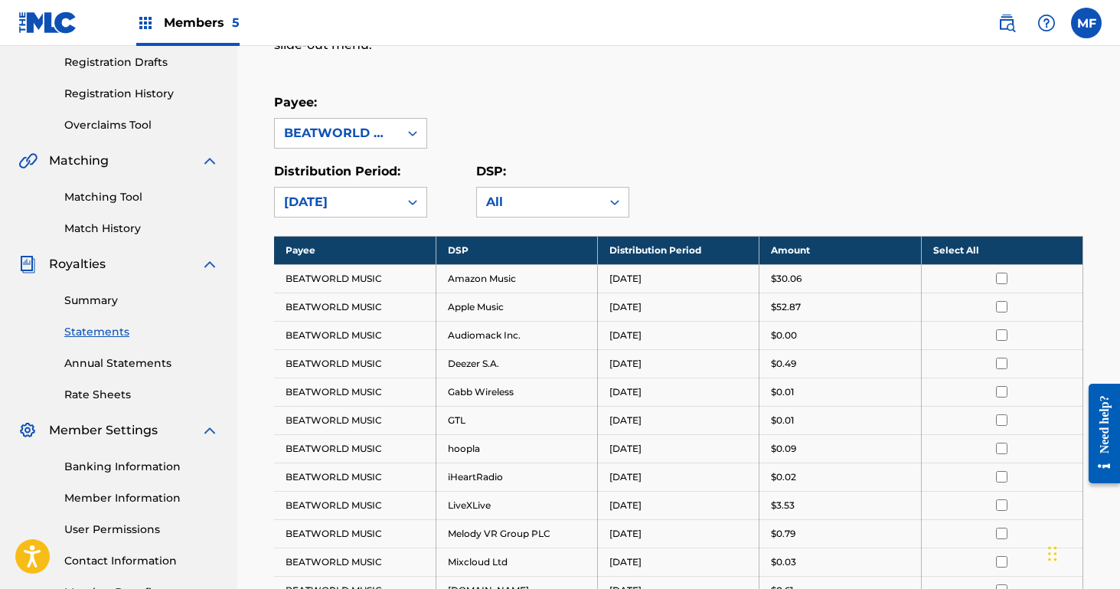
click at [954, 243] on th "Select All" at bounding box center [1001, 250] width 161 height 28
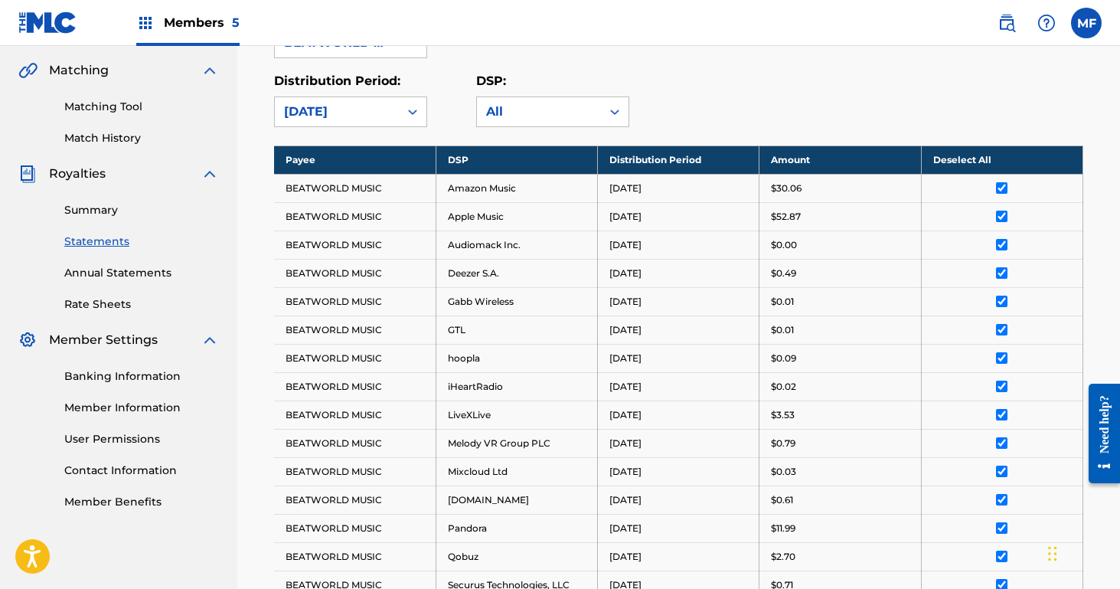
scroll to position [703, 0]
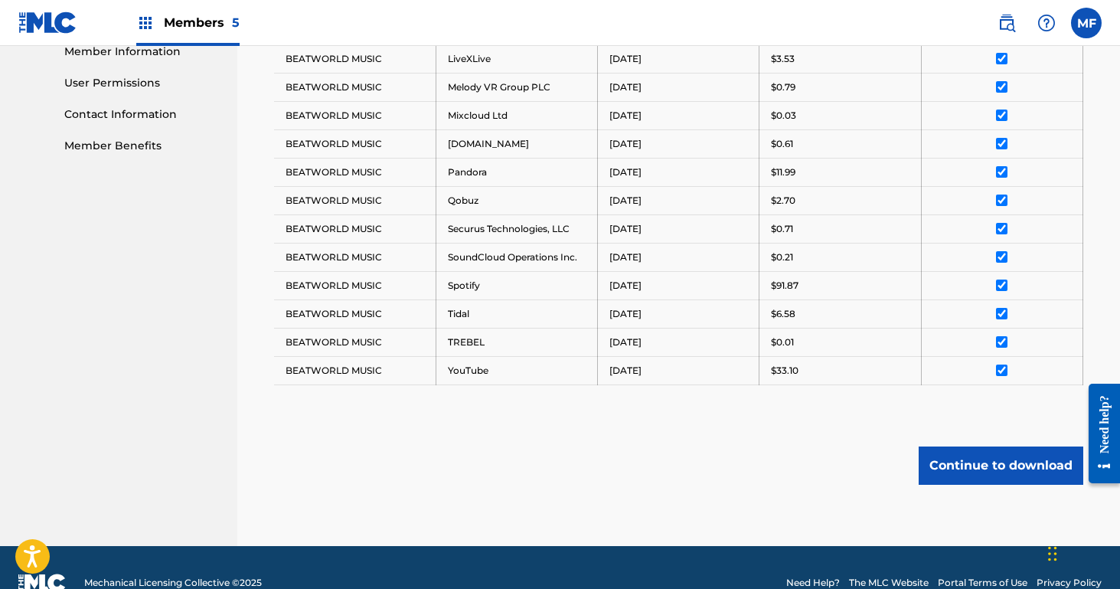
click at [1003, 458] on button "Continue to download" at bounding box center [1000, 465] width 165 height 38
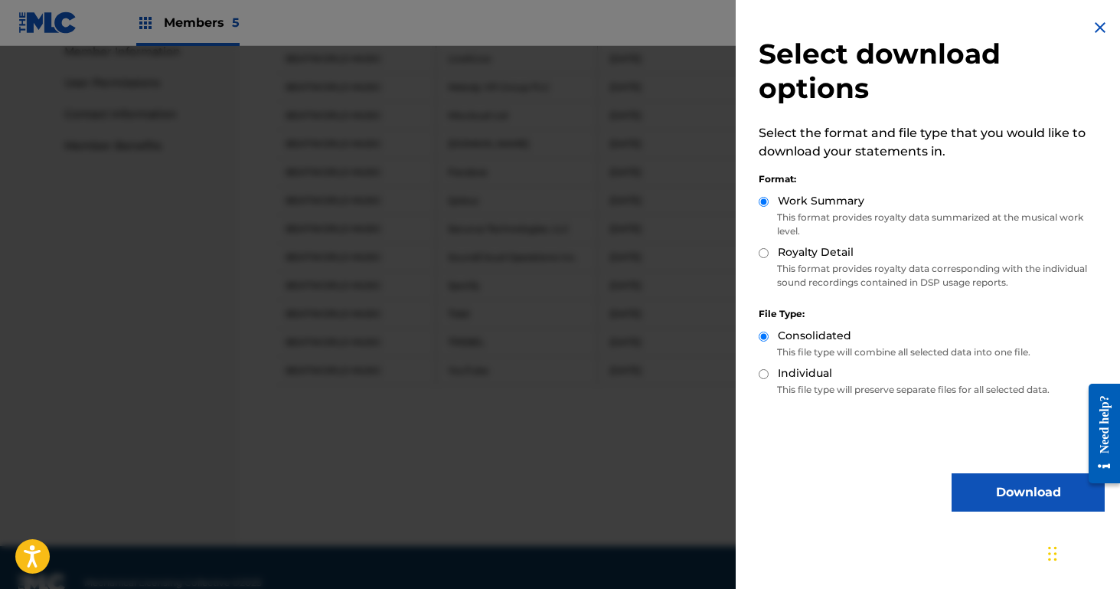
click at [763, 254] on input "Royalty Detail" at bounding box center [763, 253] width 10 height 10
radio input "true"
click at [1032, 487] on button "Download" at bounding box center [1027, 492] width 153 height 38
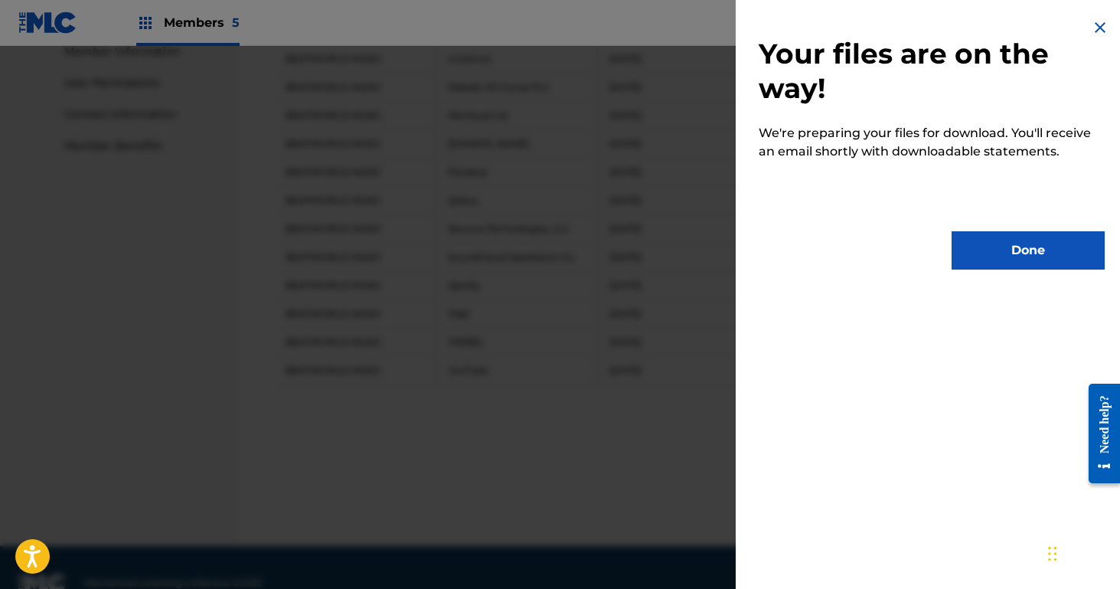
click at [1014, 250] on button "Done" at bounding box center [1027, 250] width 153 height 38
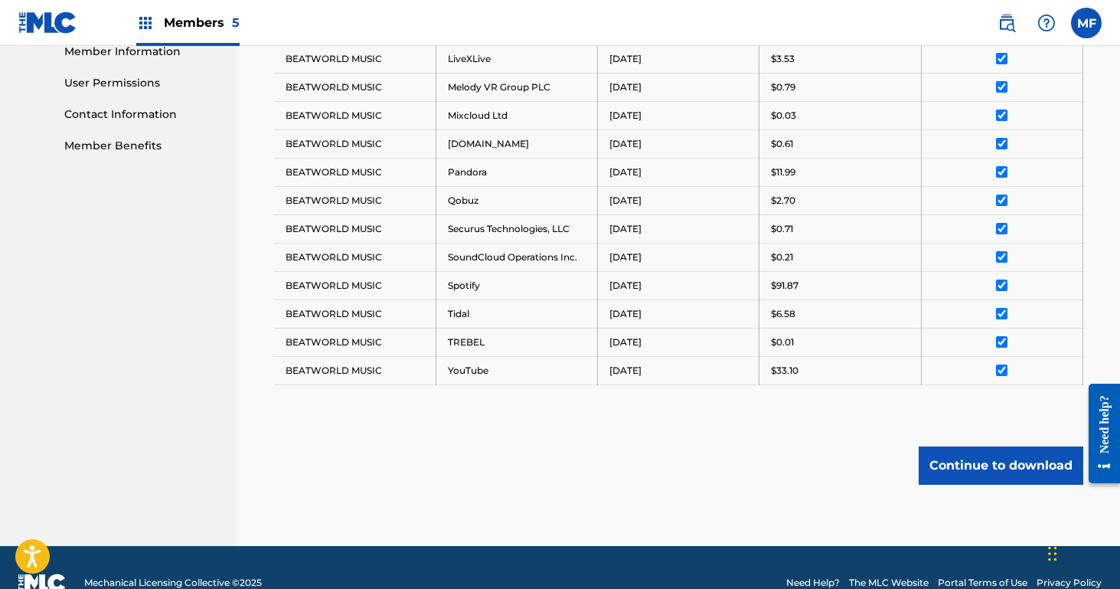
scroll to position [0, 0]
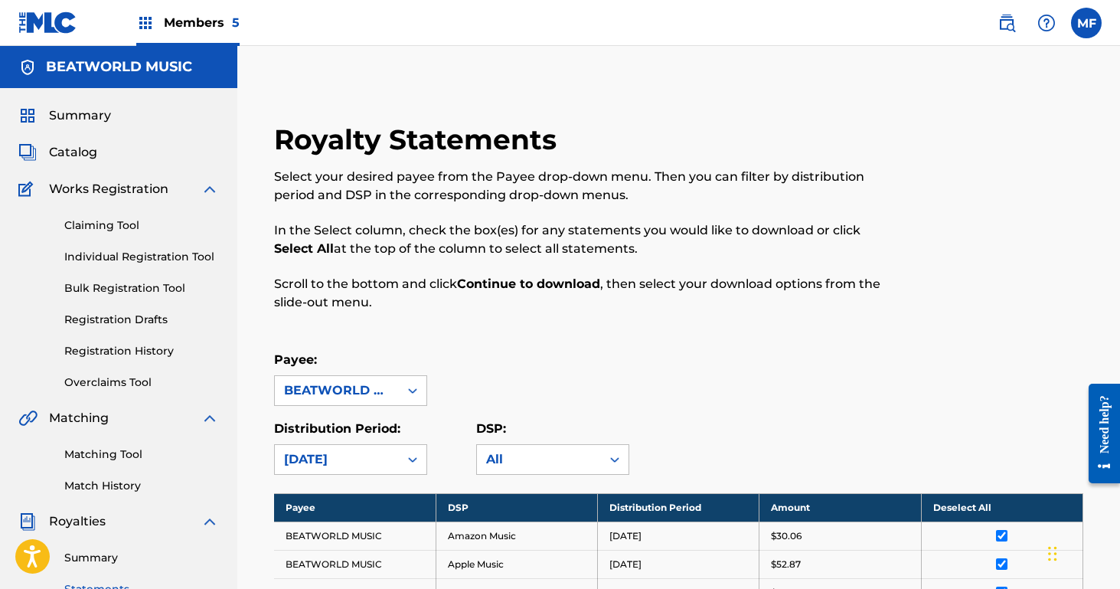
click at [171, 15] on span "Members 5" at bounding box center [202, 23] width 76 height 18
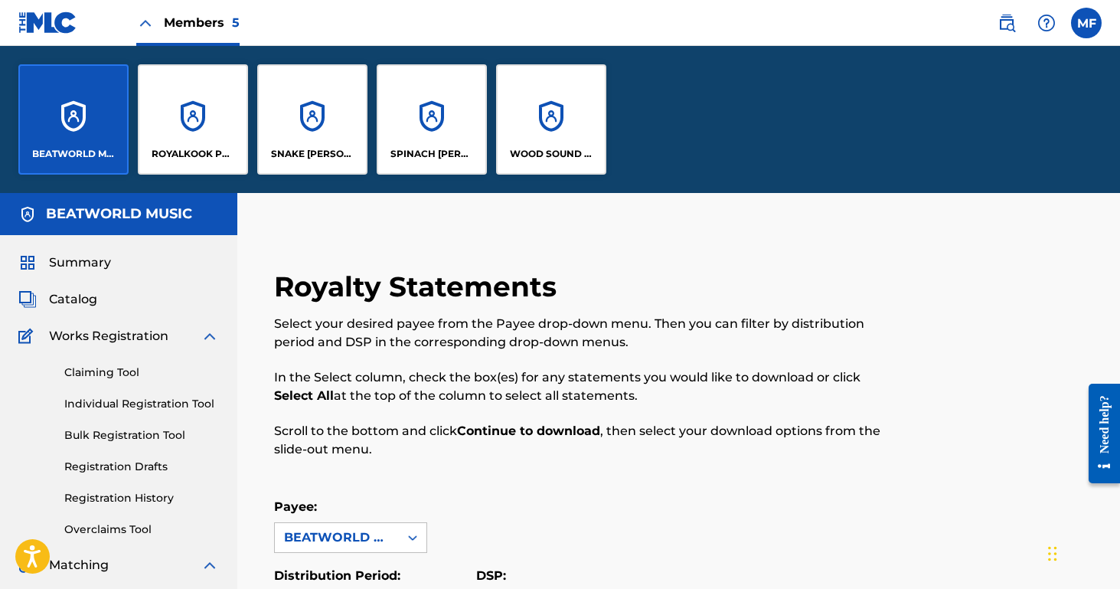
click at [554, 126] on div "WOOD SOUND PUBLISHING" at bounding box center [551, 119] width 110 height 110
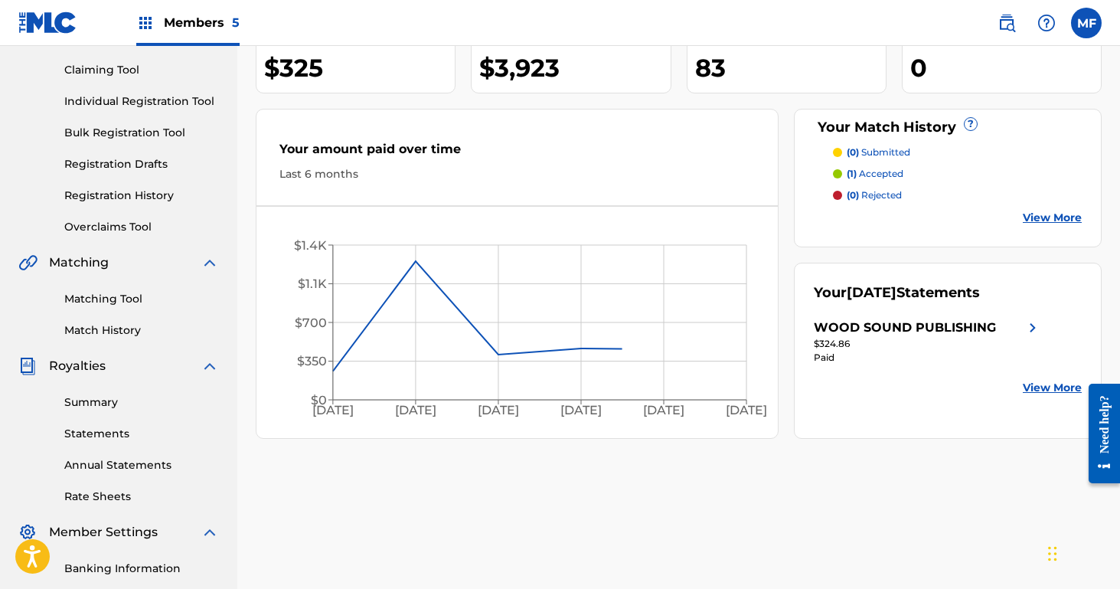
scroll to position [172, 0]
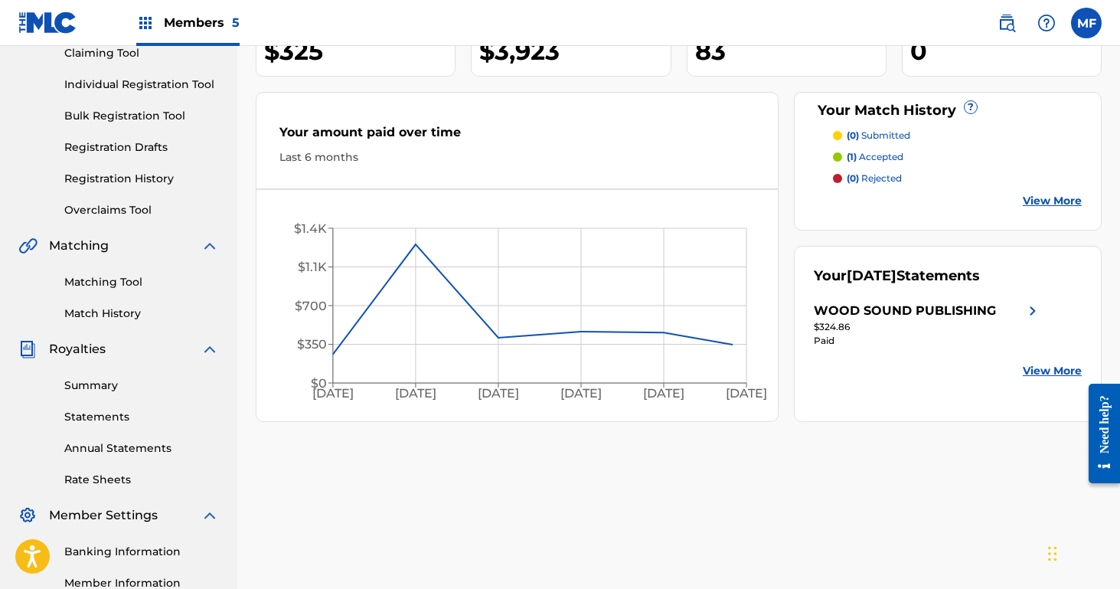
click at [112, 416] on link "Statements" at bounding box center [141, 417] width 155 height 16
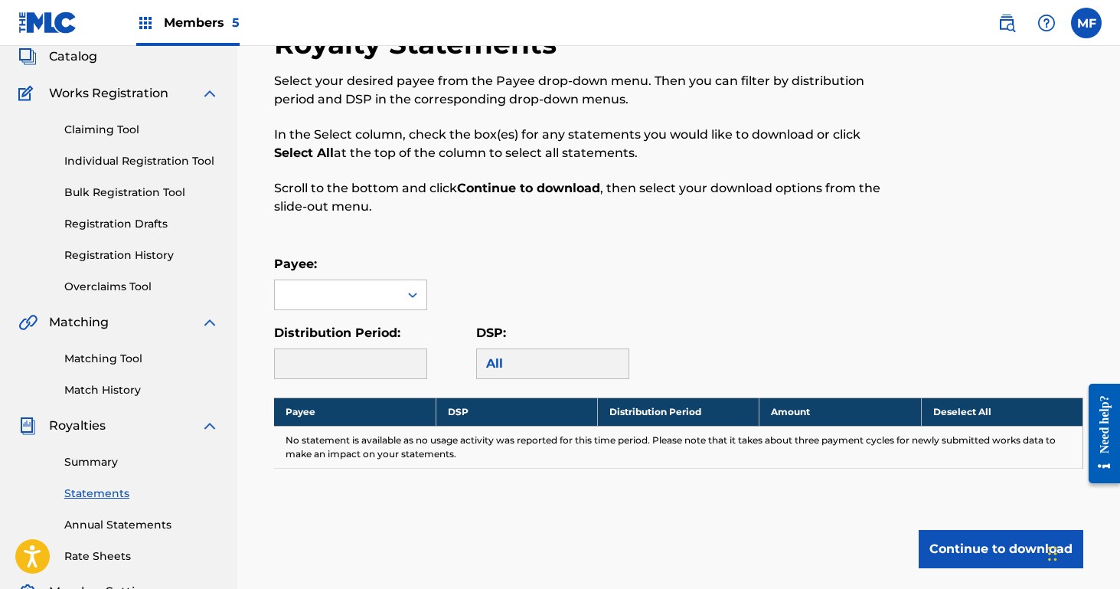
scroll to position [98, 0]
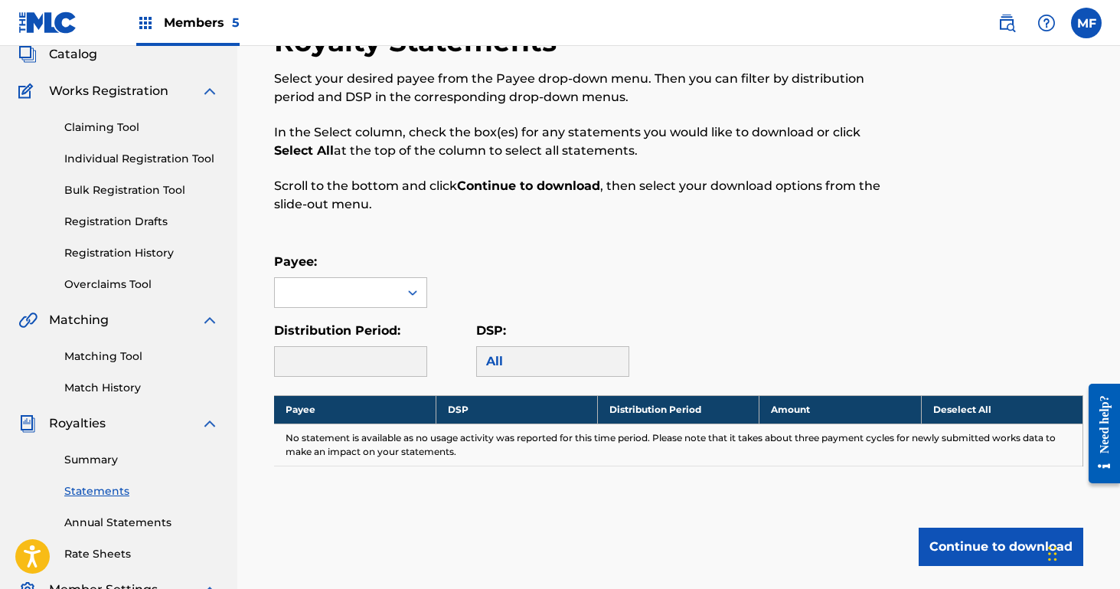
click at [86, 459] on link "Summary" at bounding box center [141, 460] width 155 height 16
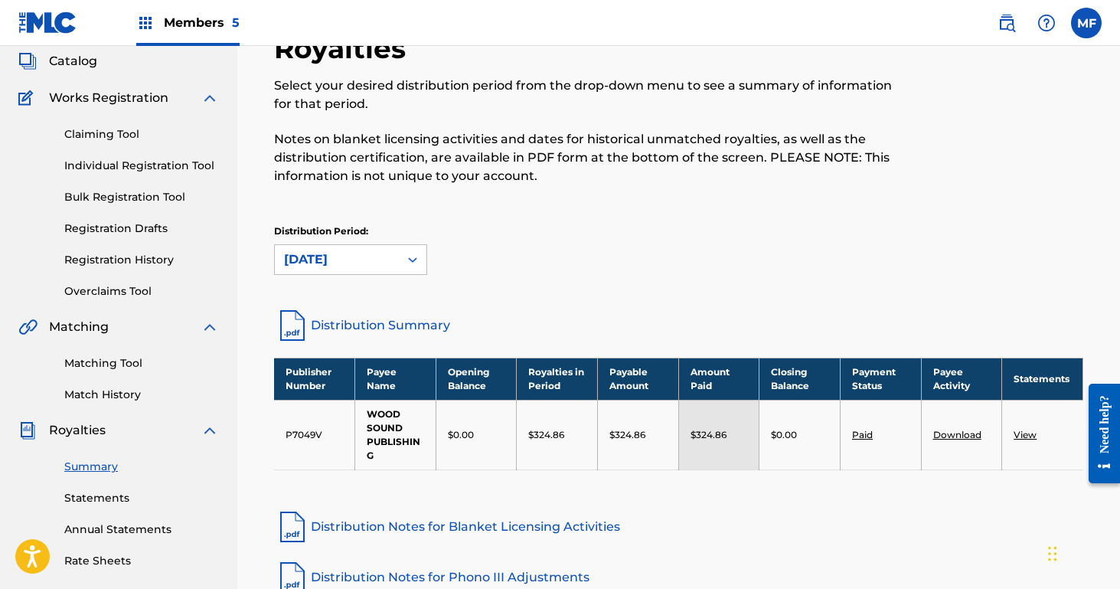
scroll to position [149, 0]
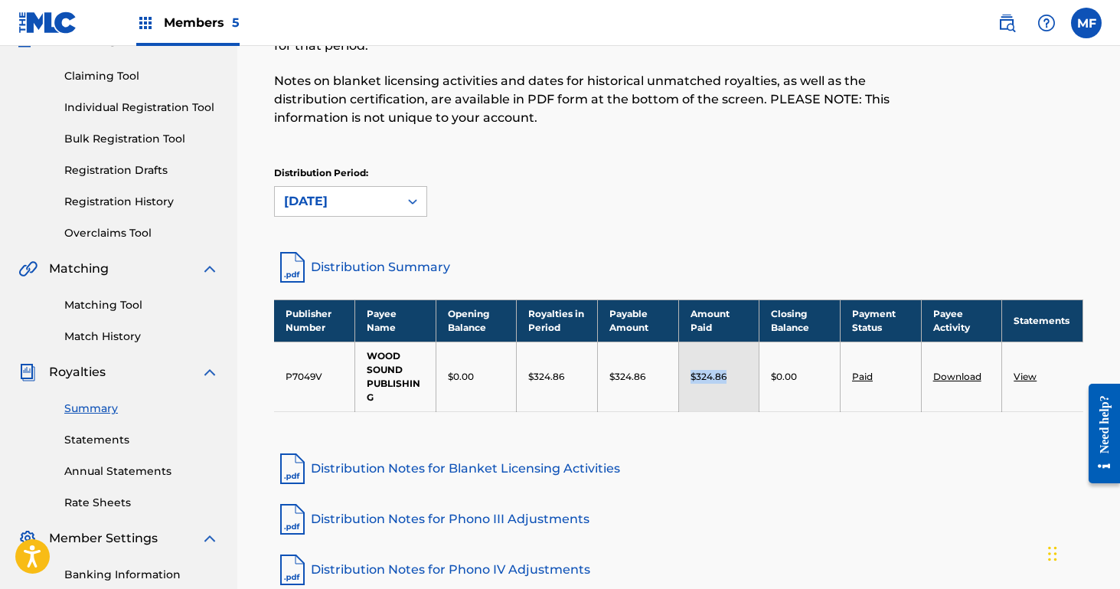
drag, startPoint x: 746, startPoint y: 378, endPoint x: 674, endPoint y: 377, distance: 71.9
click at [674, 377] on tr "P7049V WOOD SOUND PUBLISHING $0.00 $324.86 $324.86 $324.86 $0.00 Paid Download …" at bounding box center [678, 376] width 809 height 70
copy tr "$324.86"
click at [201, 33] on div "Members 5" at bounding box center [187, 22] width 103 height 45
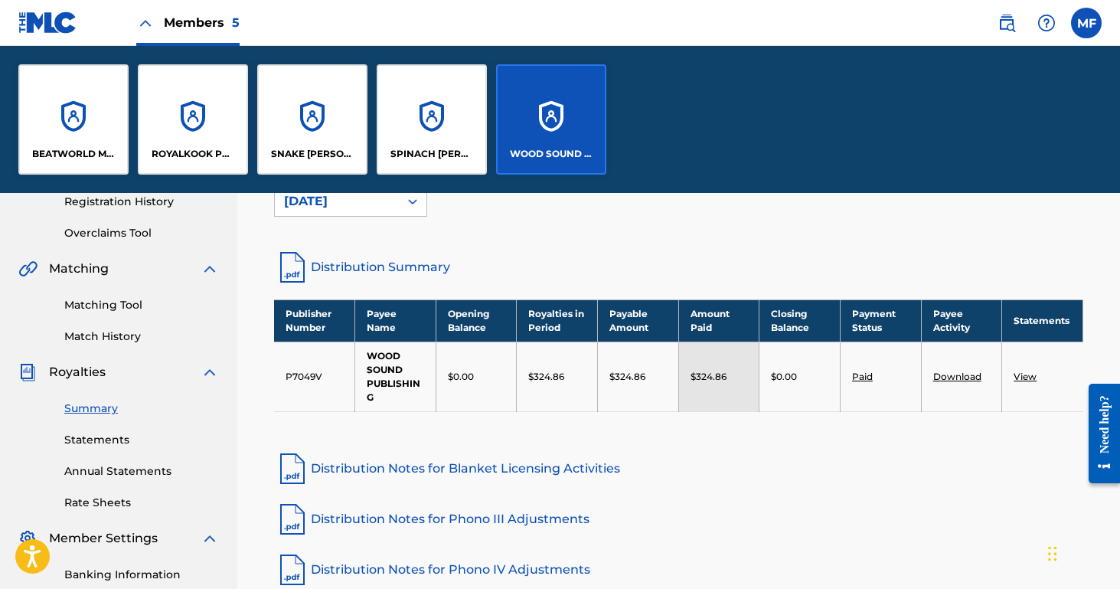
click at [302, 124] on div "SNAKE [PERSON_NAME] MUSIC" at bounding box center [312, 119] width 110 height 110
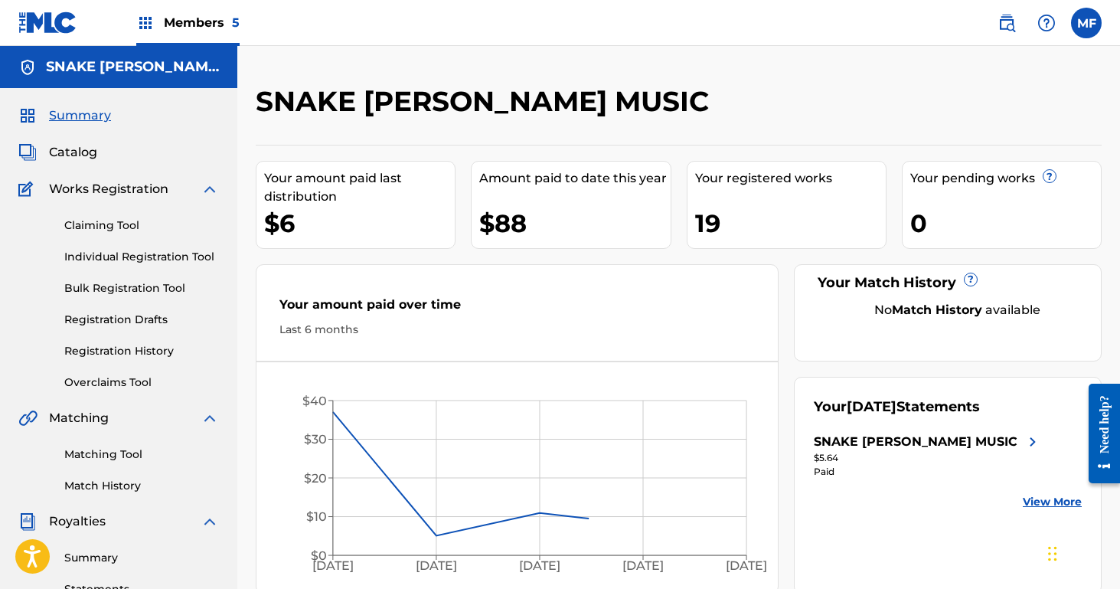
click at [187, 24] on span "Members 5" at bounding box center [202, 23] width 76 height 18
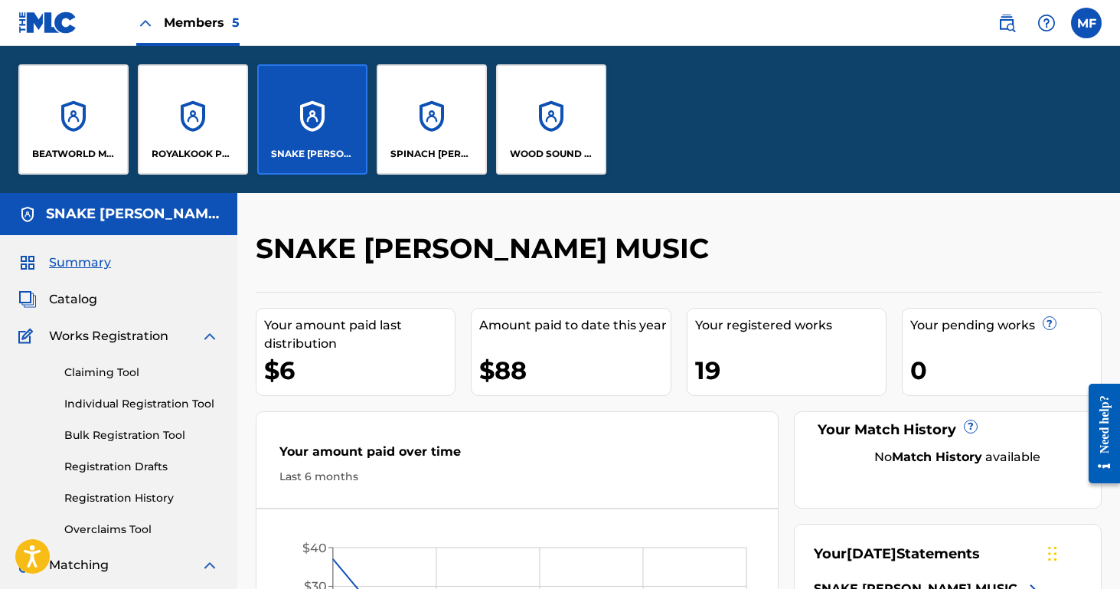
click at [186, 139] on div "ROYALKOOK PUBLISHING" at bounding box center [193, 119] width 110 height 110
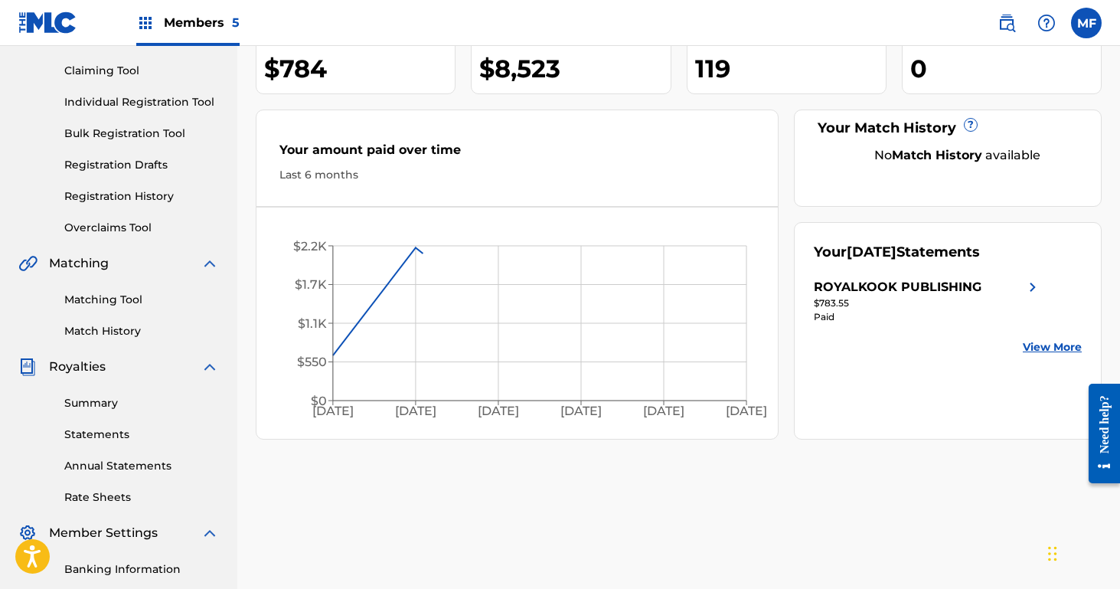
scroll to position [302, 0]
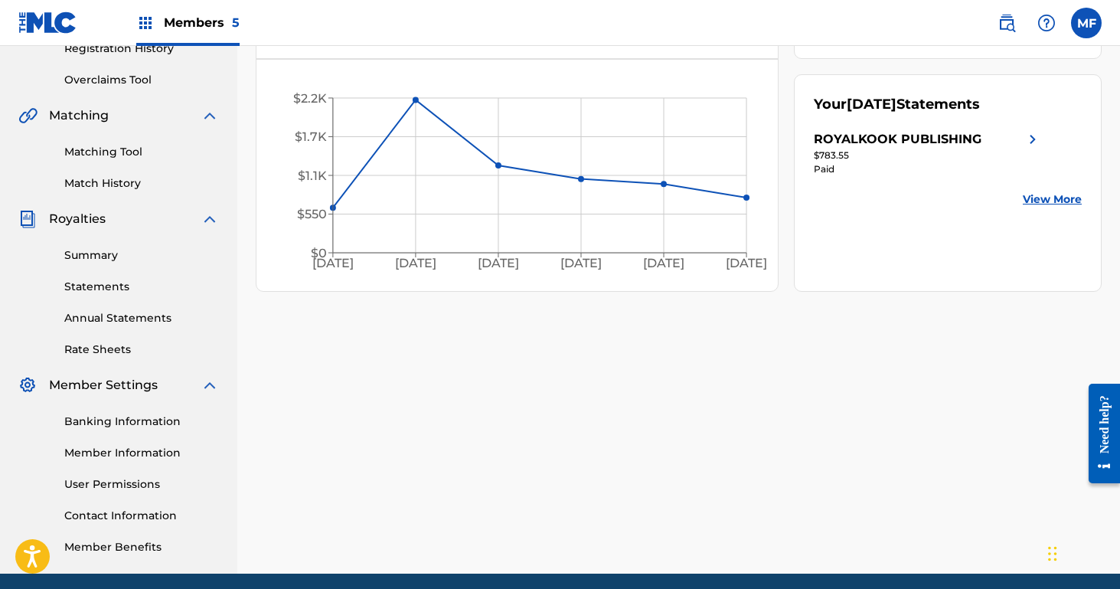
click at [98, 254] on link "Summary" at bounding box center [141, 255] width 155 height 16
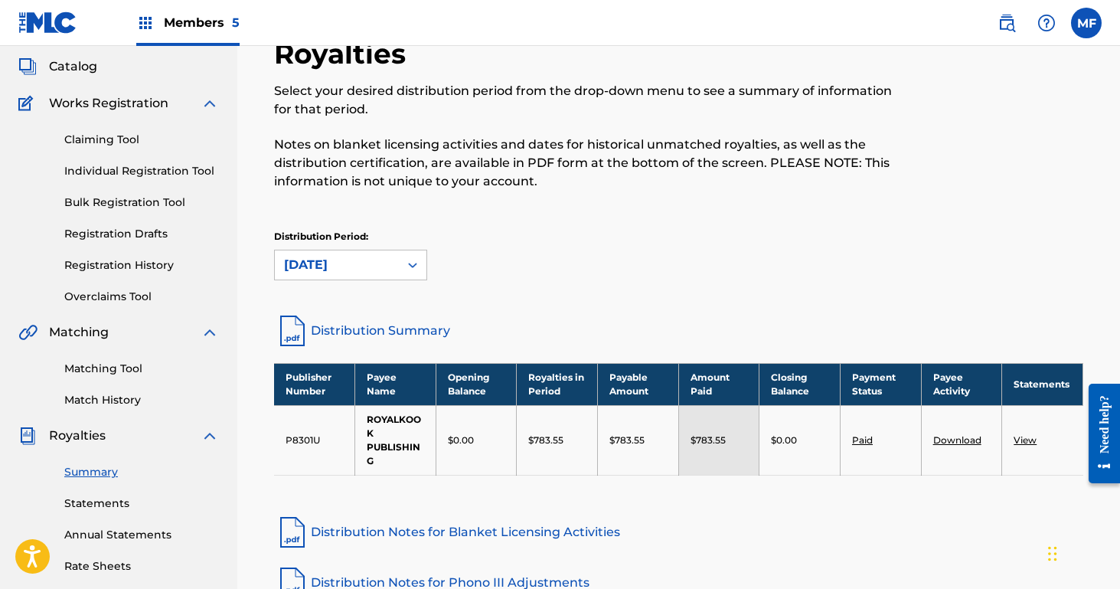
scroll to position [103, 0]
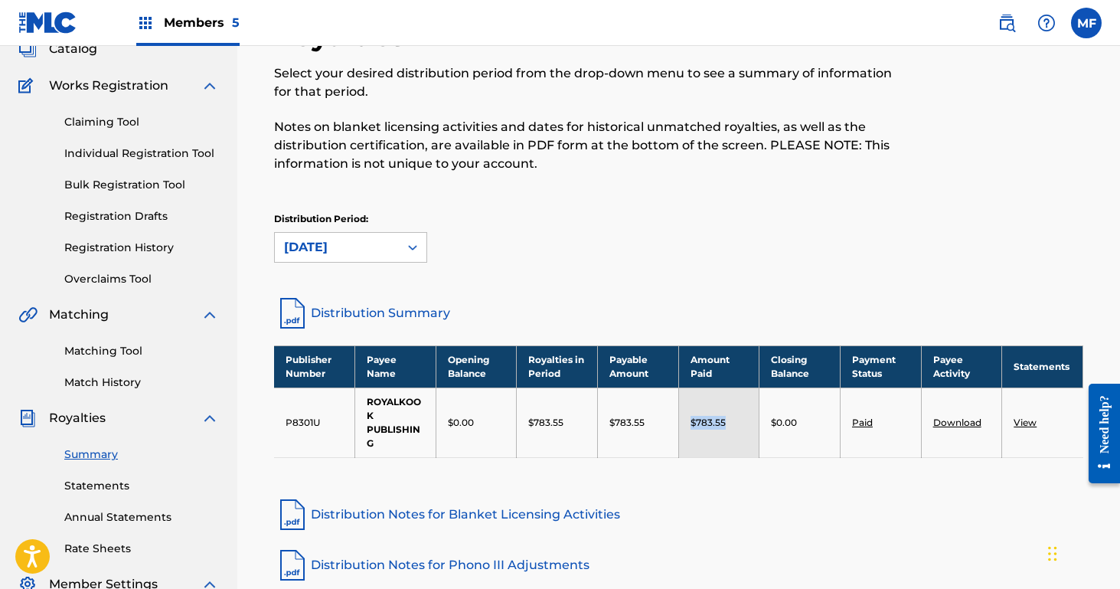
drag, startPoint x: 738, startPoint y: 432, endPoint x: 678, endPoint y: 426, distance: 60.8
click at [678, 426] on td "$783.55" at bounding box center [718, 422] width 81 height 70
copy p "$783.55"
click at [227, 32] on div "Members 5" at bounding box center [187, 22] width 103 height 45
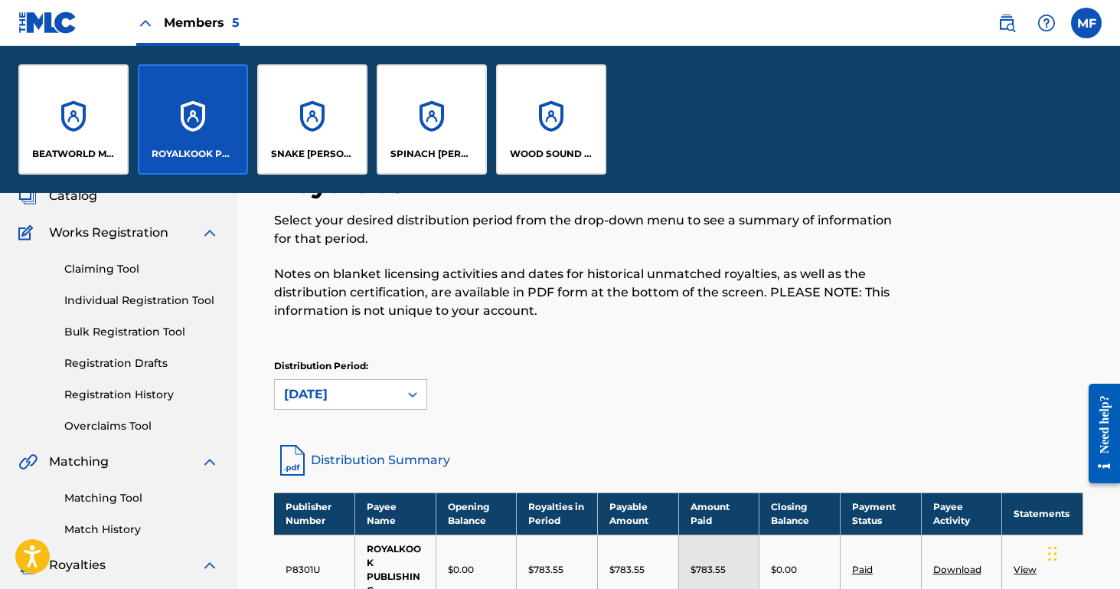
scroll to position [250, 0]
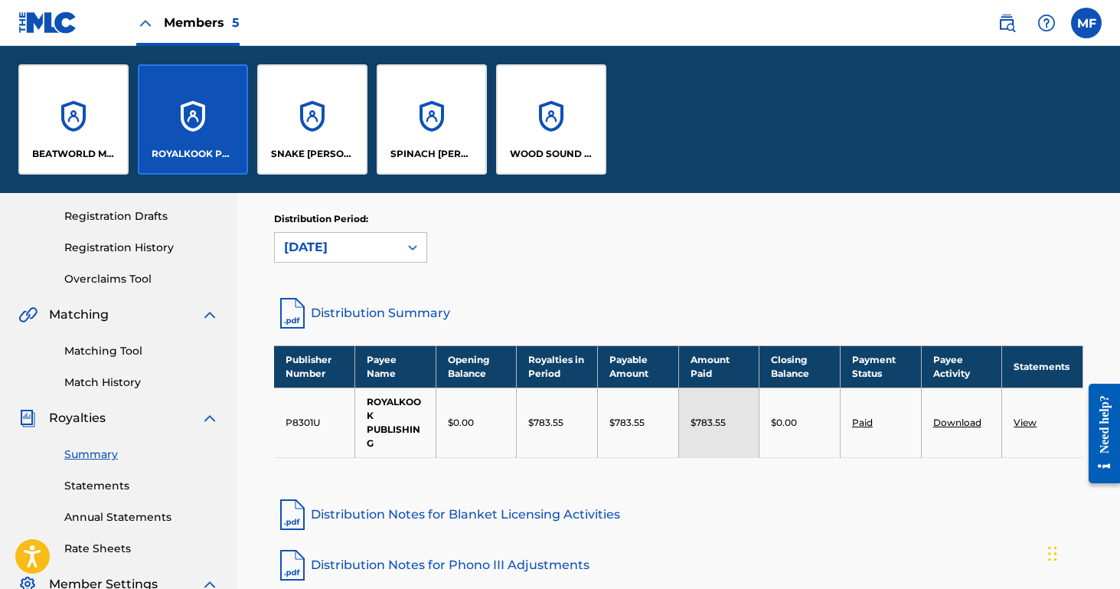
click at [77, 117] on div "BEATWORLD MUSIC" at bounding box center [73, 119] width 110 height 110
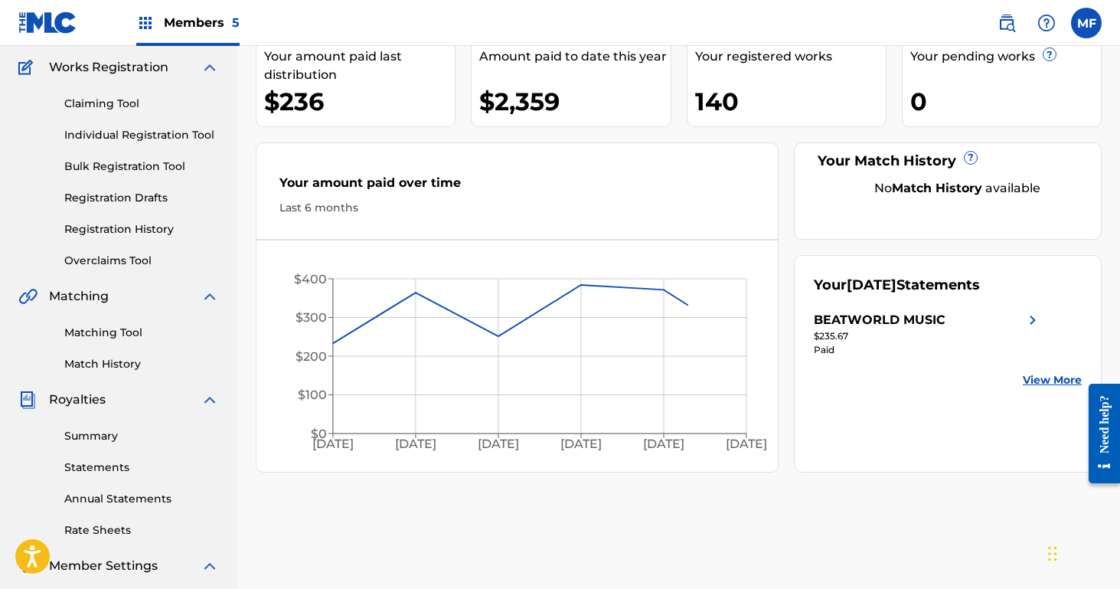
scroll to position [144, 0]
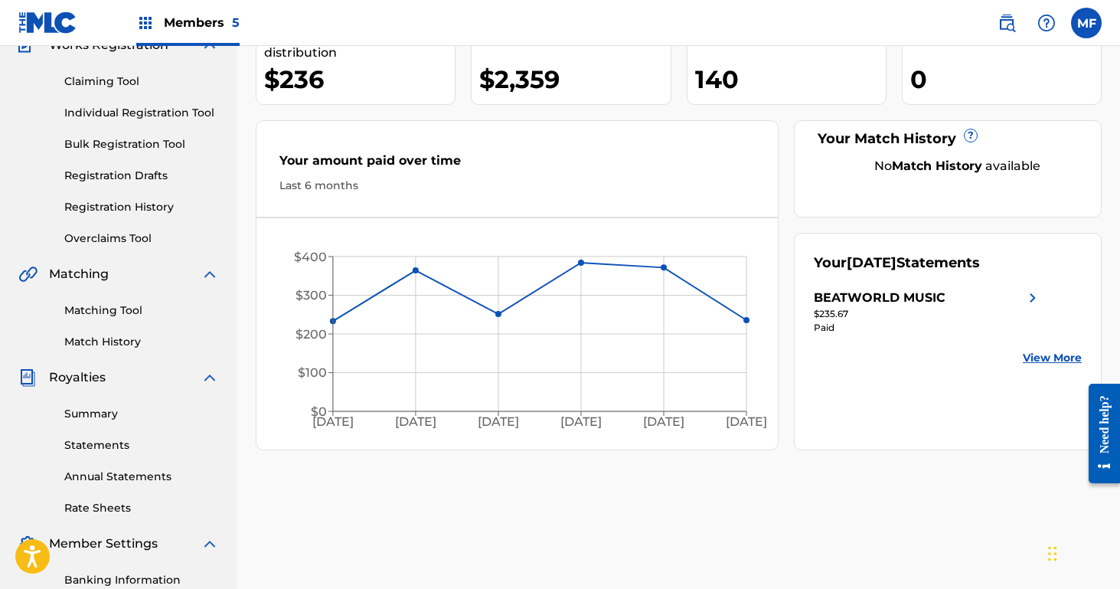
click at [101, 402] on div "Summary Statements Annual Statements Rate Sheets" at bounding box center [118, 450] width 201 height 129
click at [101, 424] on div "Summary Statements Annual Statements Rate Sheets" at bounding box center [118, 450] width 201 height 129
click at [96, 412] on link "Summary" at bounding box center [141, 414] width 155 height 16
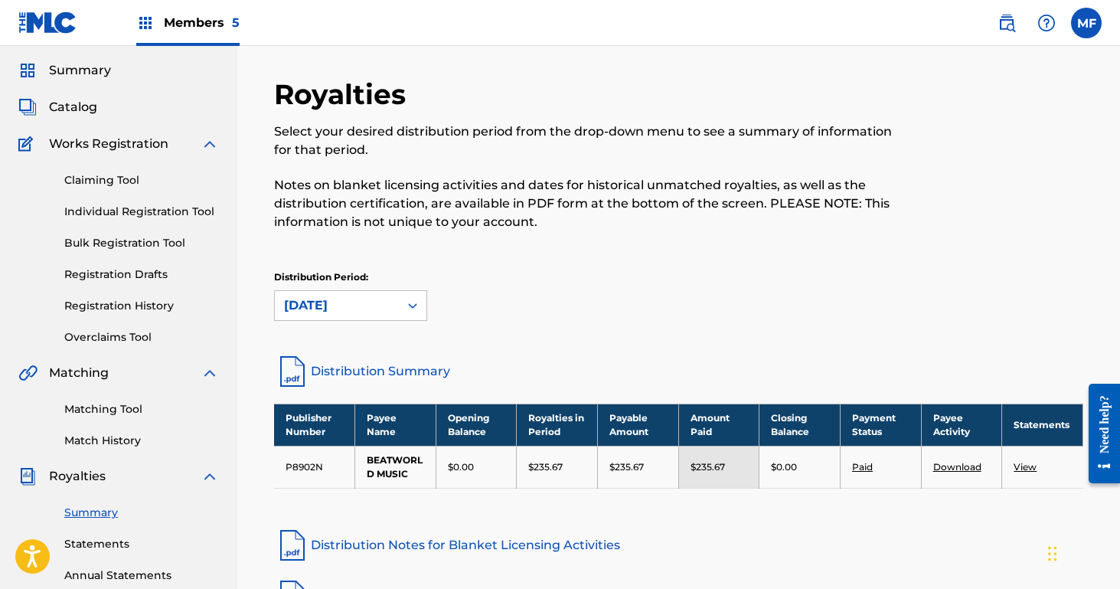
scroll to position [72, 0]
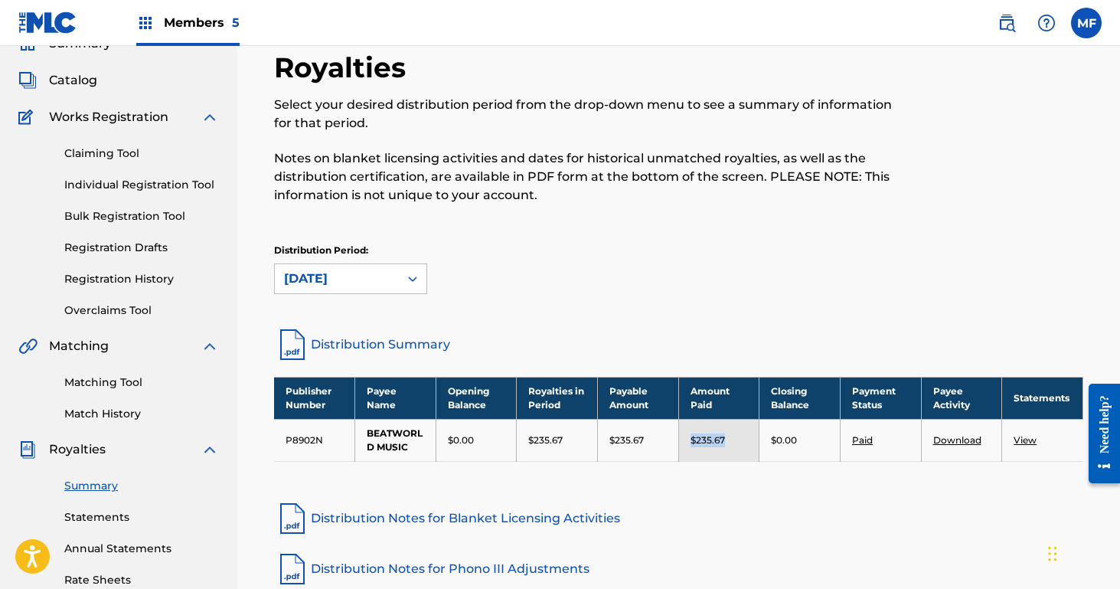
drag, startPoint x: 732, startPoint y: 438, endPoint x: 654, endPoint y: 438, distance: 78.1
click at [654, 438] on tr "P8902N BEATWORLD MUSIC $0.00 $235.67 $235.67 $235.67 $0.00 Paid Download View" at bounding box center [678, 440] width 809 height 42
copy tr "$235.67"
click at [173, 35] on div "Members 5" at bounding box center [187, 22] width 103 height 45
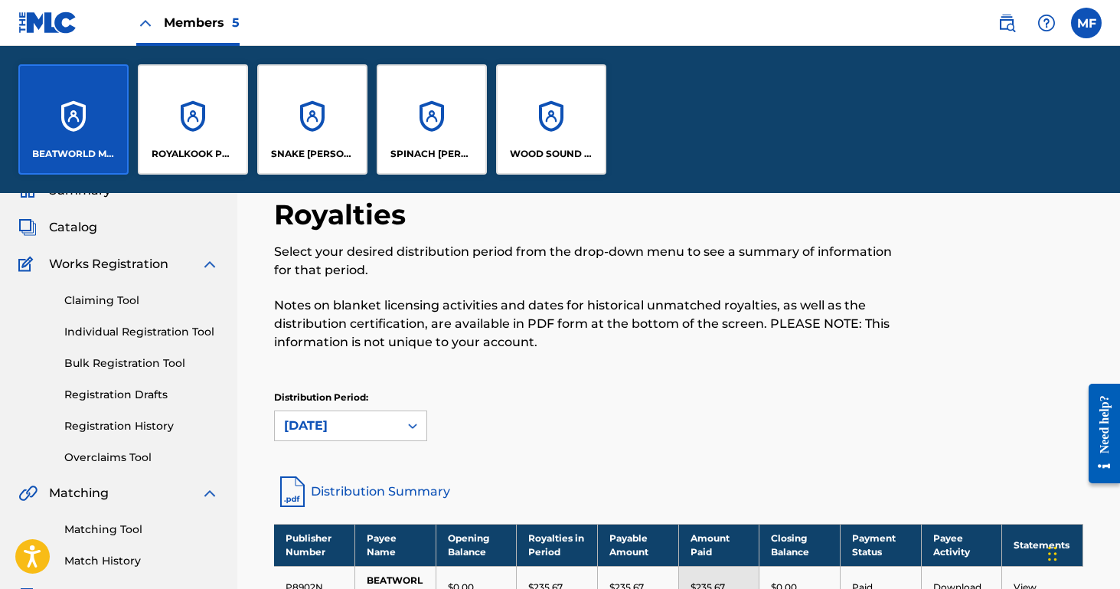
scroll to position [219, 0]
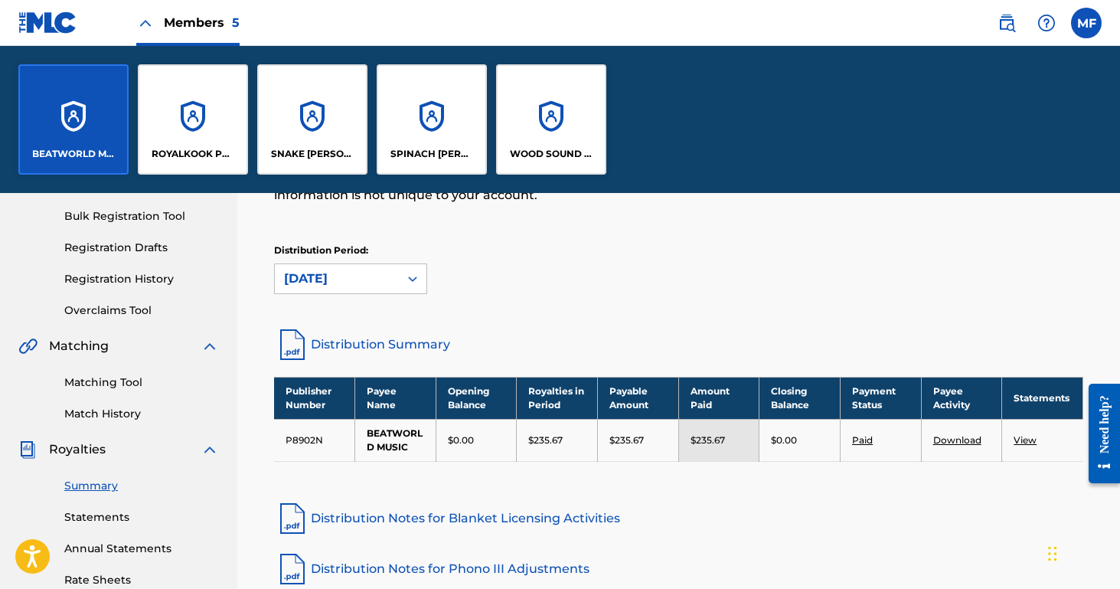
click at [333, 122] on div "SNAKE [PERSON_NAME] MUSIC" at bounding box center [312, 119] width 110 height 110
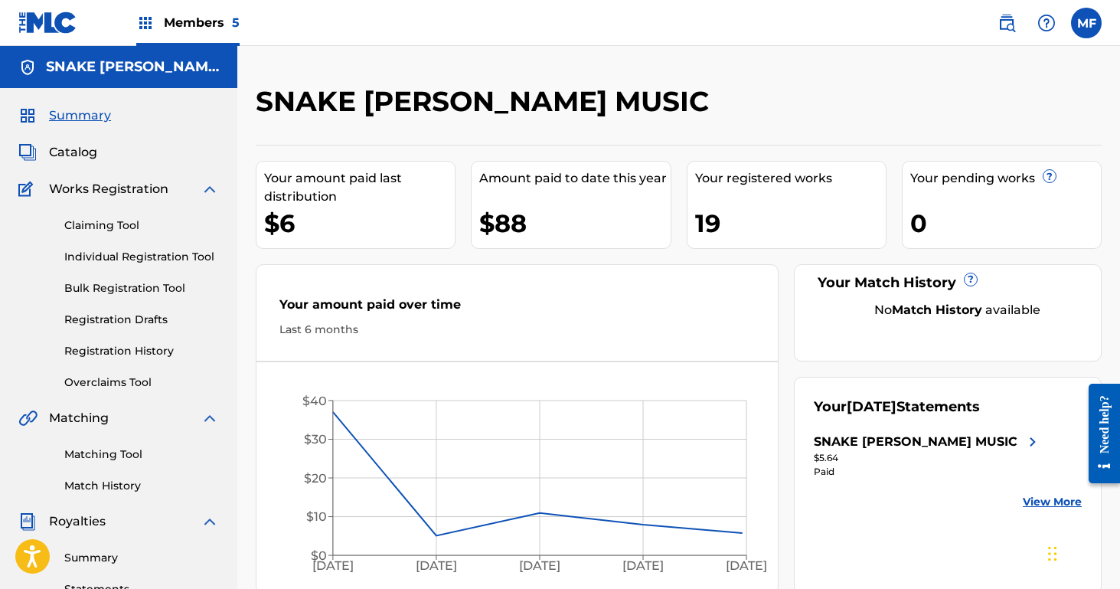
click at [103, 556] on link "Summary" at bounding box center [141, 557] width 155 height 16
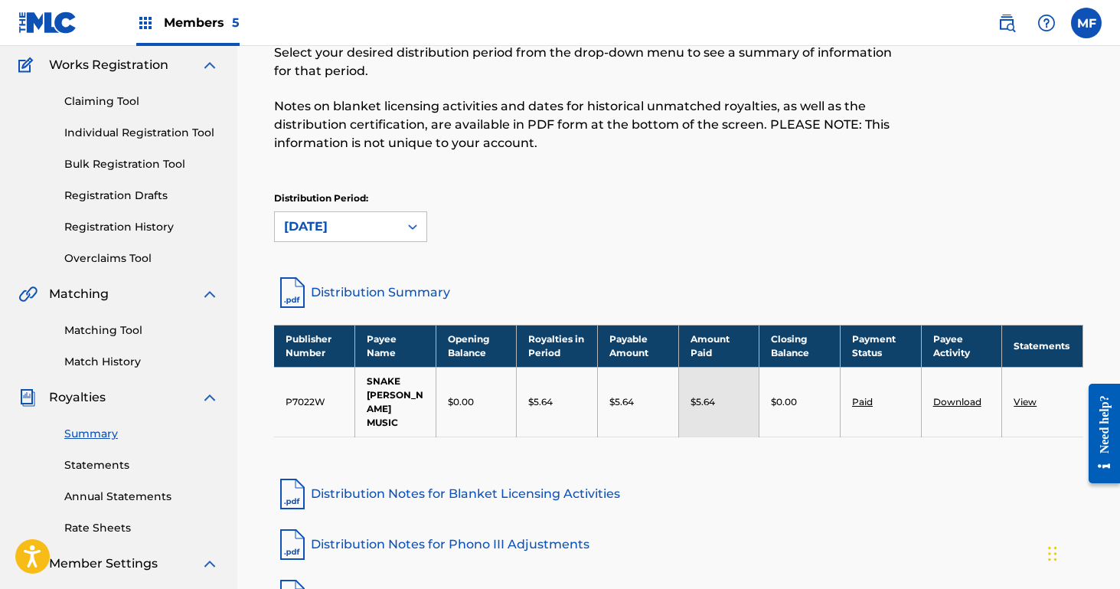
scroll to position [142, 0]
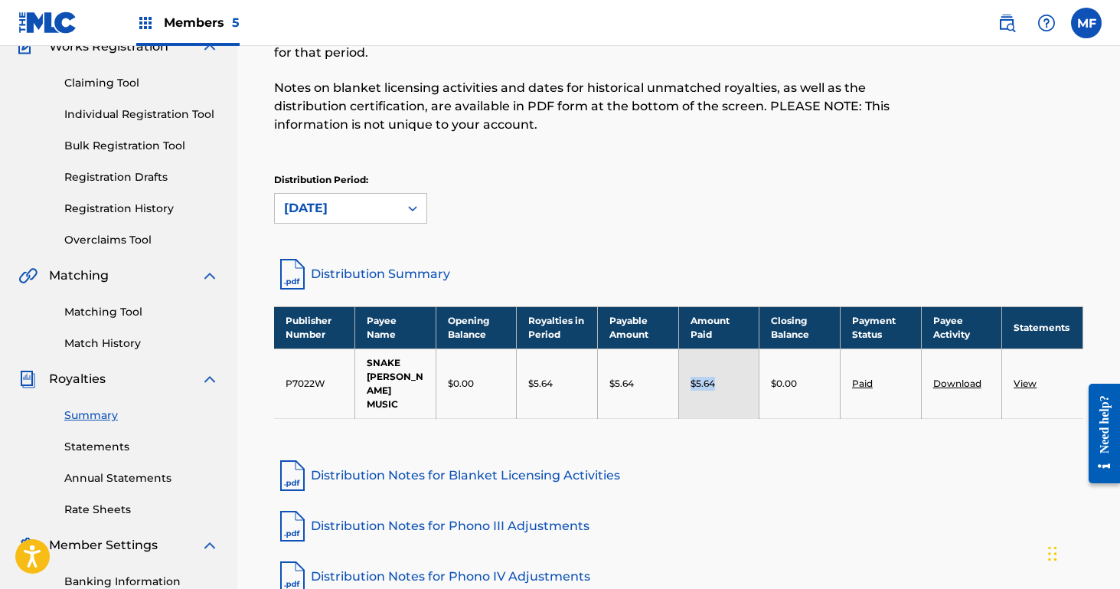
drag, startPoint x: 728, startPoint y: 379, endPoint x: 664, endPoint y: 379, distance: 63.5
click at [664, 379] on tr "P7022W SNAKE [PERSON_NAME] MUSIC $0.00 $5.64 $5.64 $5.64 $0.00 Paid Download Vi…" at bounding box center [678, 383] width 809 height 70
copy tr "$5.64"
click at [199, 18] on span "Members 5" at bounding box center [202, 23] width 76 height 18
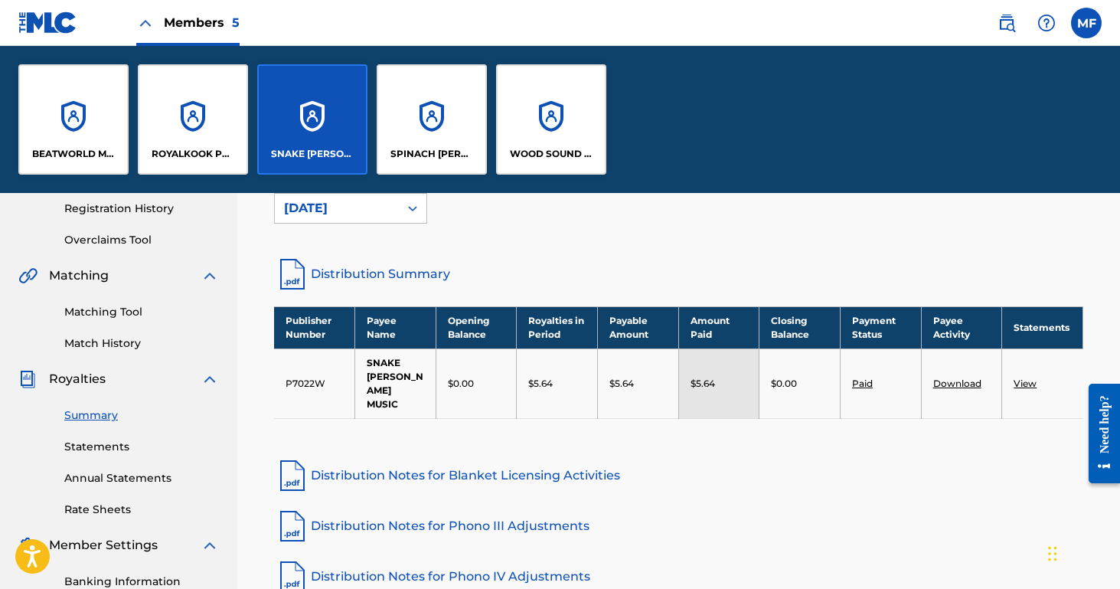
click at [431, 156] on p "SPINACH [PERSON_NAME] MUSIC" at bounding box center [431, 154] width 83 height 14
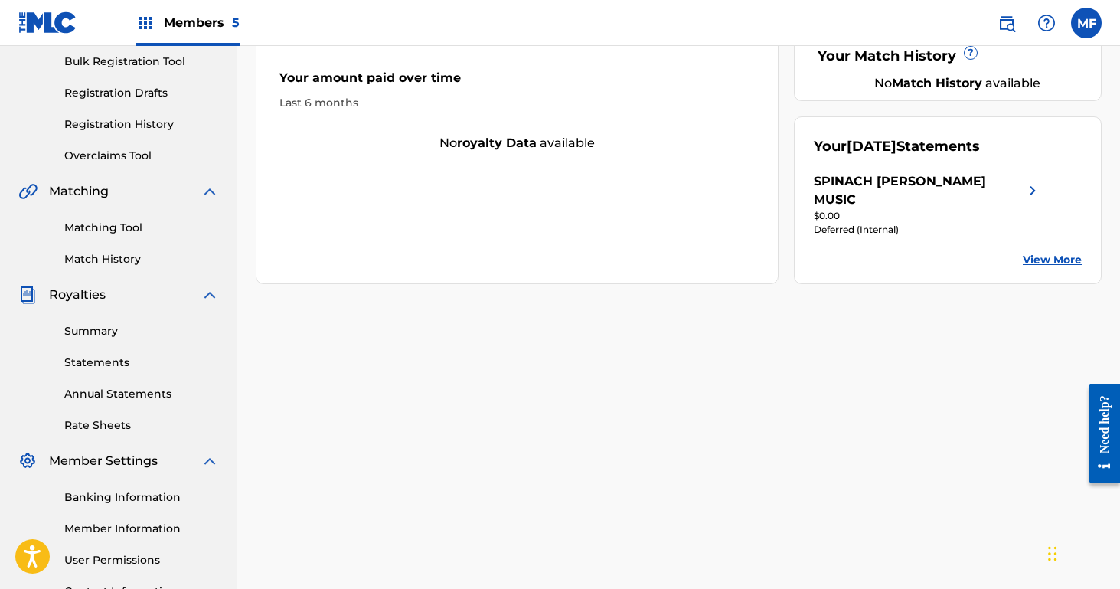
scroll to position [253, 0]
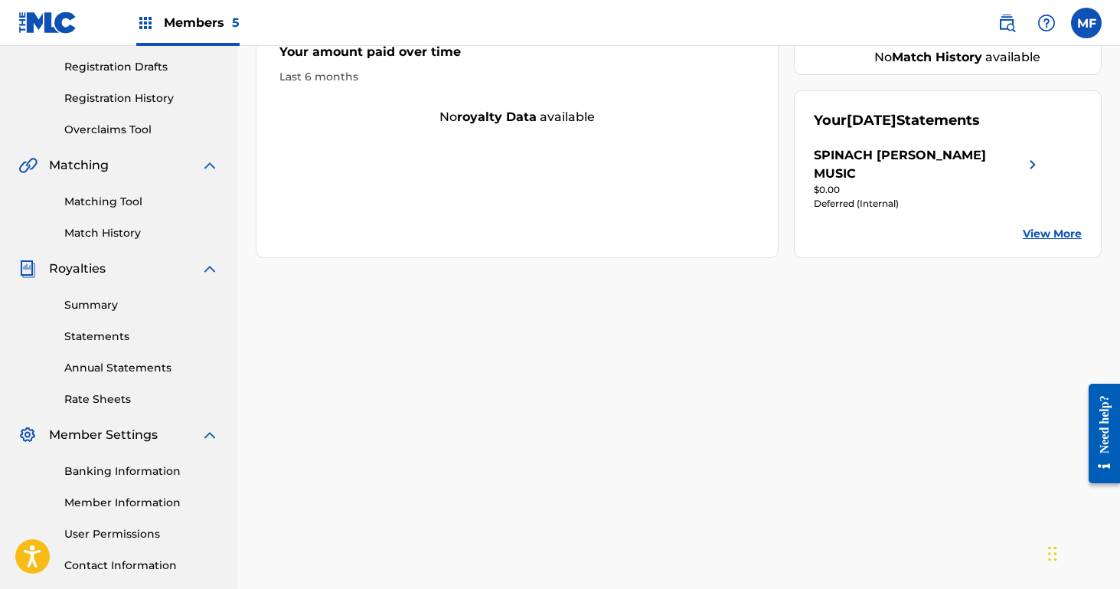
click at [102, 306] on link "Summary" at bounding box center [141, 305] width 155 height 16
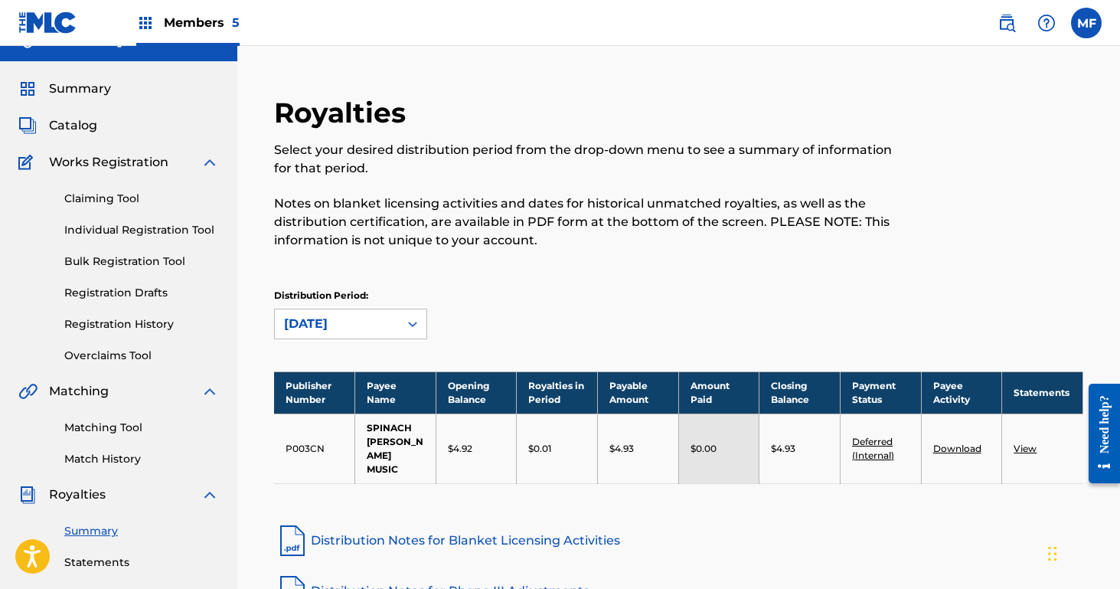
scroll to position [24, 0]
